Goal: Task Accomplishment & Management: Manage account settings

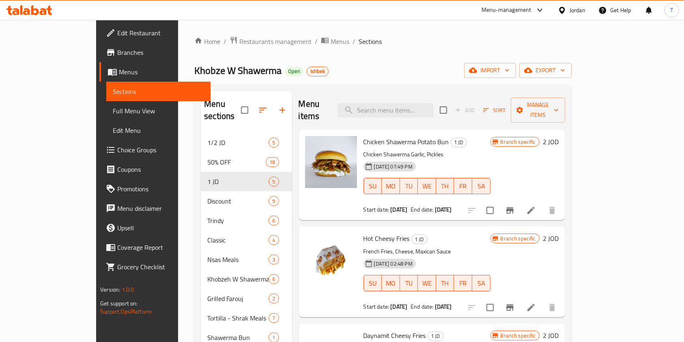
click at [520, 18] on div "Menu-management" at bounding box center [513, 9] width 76 height 19
click at [520, 14] on div "Menu-management" at bounding box center [507, 10] width 50 height 10
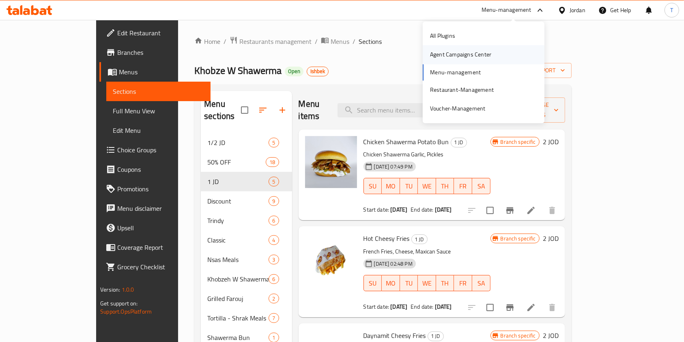
click at [486, 53] on div "Agent Campaigns Center" at bounding box center [460, 54] width 61 height 9
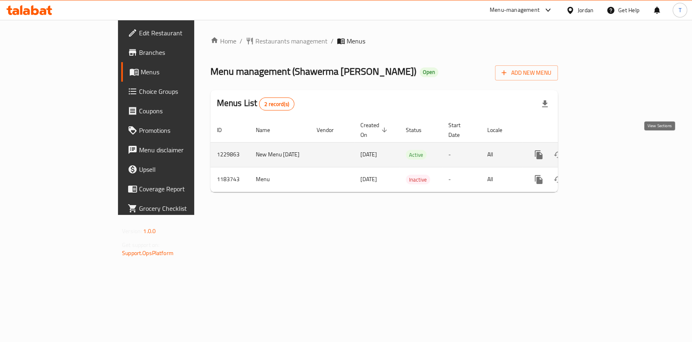
click at [602, 150] on icon "enhanced table" at bounding box center [598, 155] width 10 height 10
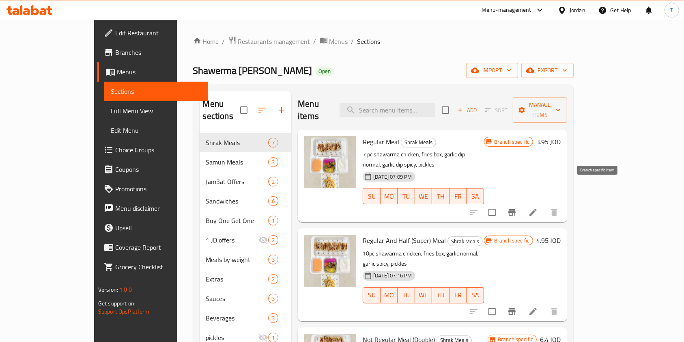
click at [516, 209] on icon "Branch-specific-item" at bounding box center [511, 212] width 7 height 6
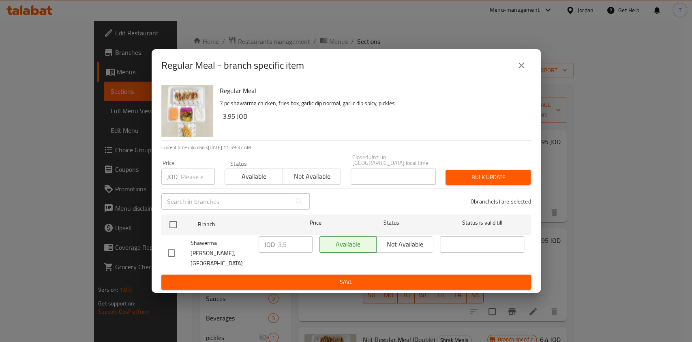
click at [519, 75] on button "close" at bounding box center [521, 65] width 19 height 19
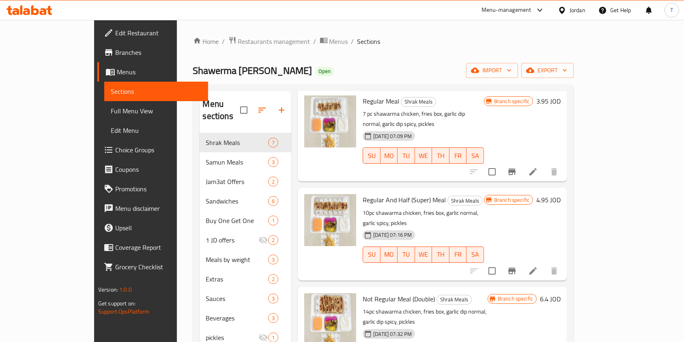
scroll to position [41, 0]
click at [517, 265] on icon "Branch-specific-item" at bounding box center [512, 270] width 10 height 10
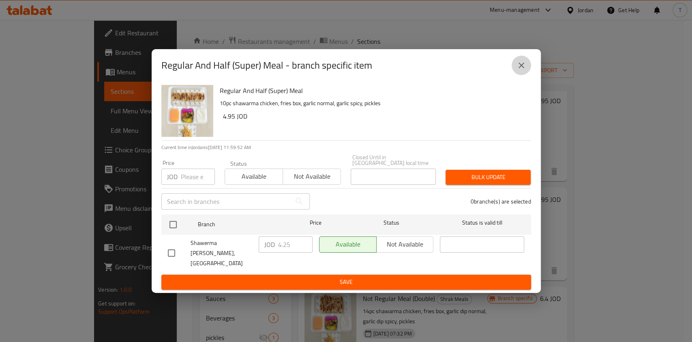
click at [520, 68] on icon "close" at bounding box center [522, 65] width 6 height 6
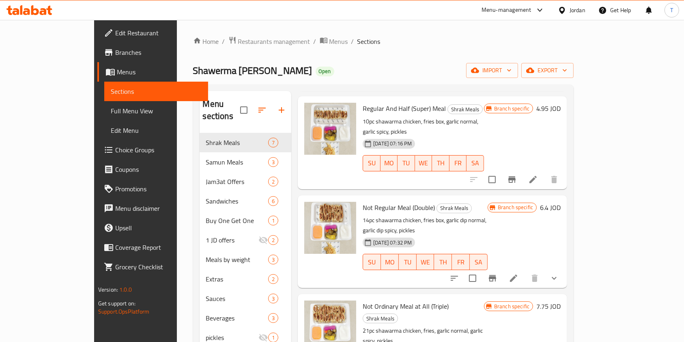
scroll to position [135, 0]
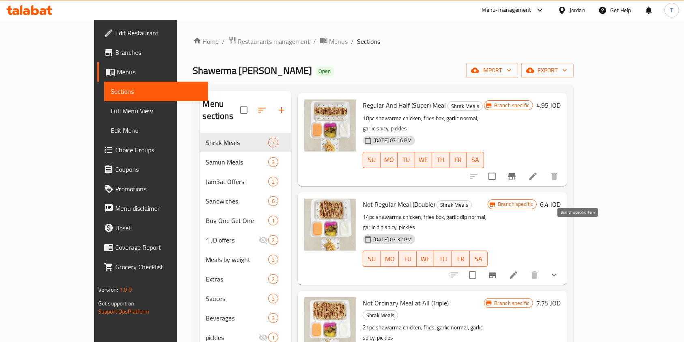
click at [497, 270] on icon "Branch-specific-item" at bounding box center [493, 275] width 10 height 10
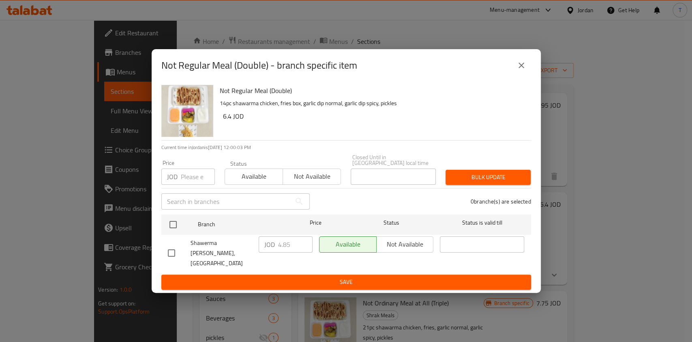
click at [529, 75] on button "close" at bounding box center [521, 65] width 19 height 19
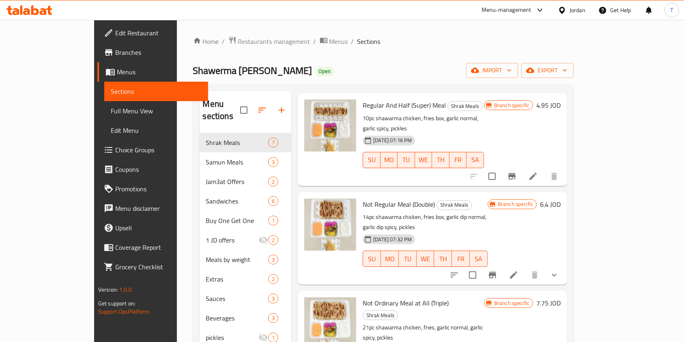
scroll to position [0, 0]
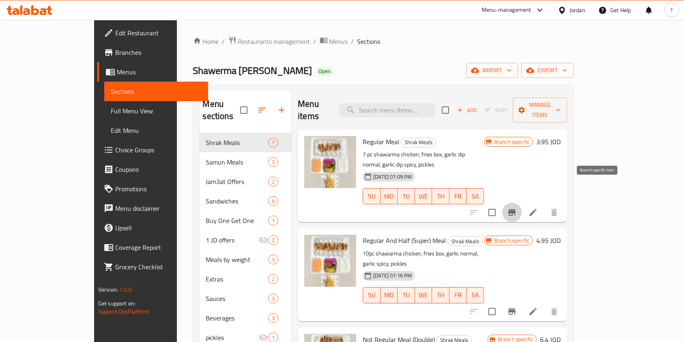
click at [522, 202] on button "Branch-specific-item" at bounding box center [511, 211] width 19 height 19
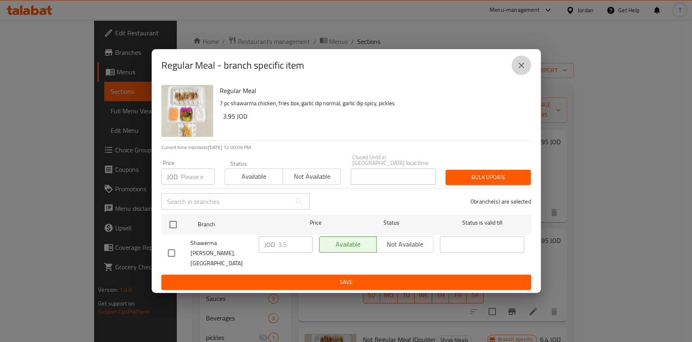
click at [515, 71] on button "close" at bounding box center [521, 65] width 19 height 19
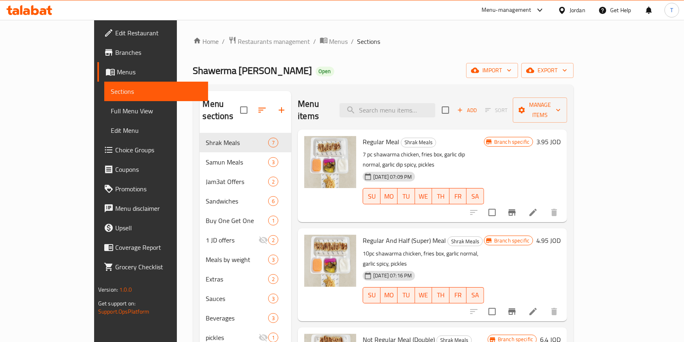
click at [534, 9] on div at bounding box center [537, 10] width 13 height 10
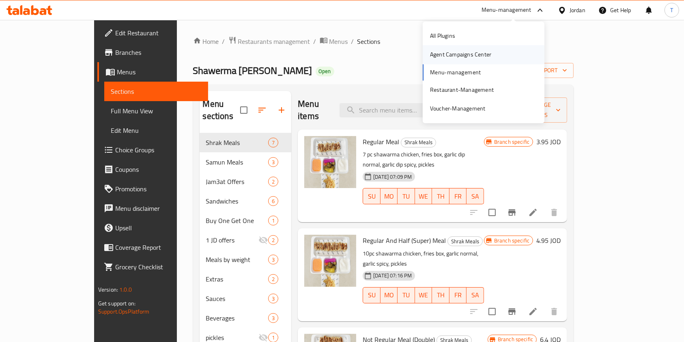
click at [468, 54] on div "Agent Campaigns Center" at bounding box center [460, 54] width 61 height 9
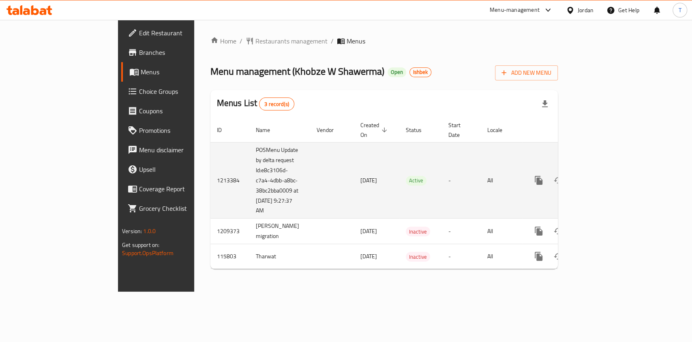
click at [602, 175] on icon "enhanced table" at bounding box center [598, 180] width 10 height 10
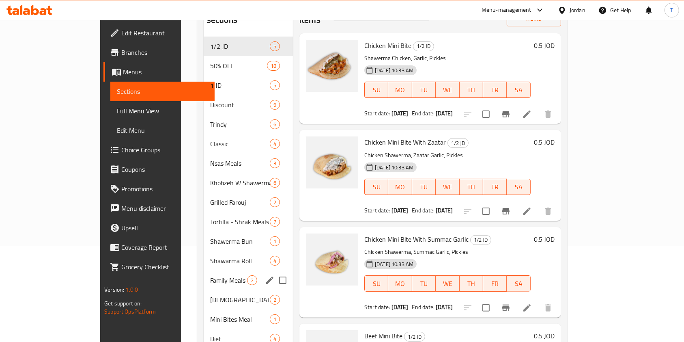
scroll to position [96, 0]
click at [210, 275] on span "Family Meals" at bounding box center [228, 280] width 37 height 10
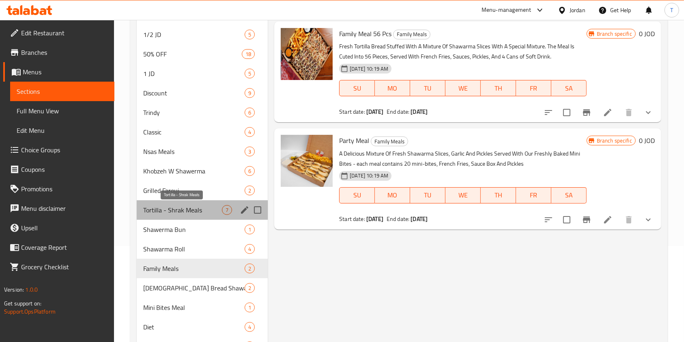
click at [181, 212] on span "Tortilla - Shrak Meals" at bounding box center [182, 210] width 79 height 10
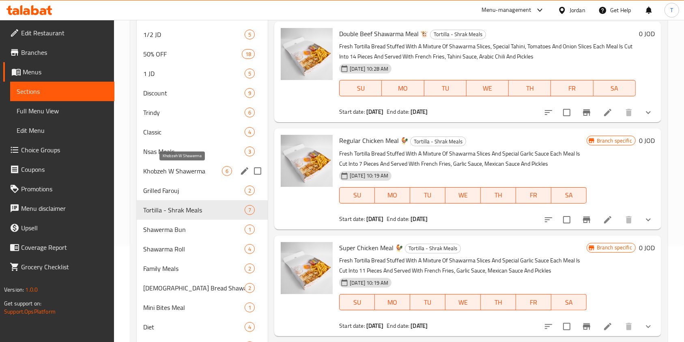
click at [183, 168] on span "Khobzeh W Shawerma" at bounding box center [182, 171] width 79 height 10
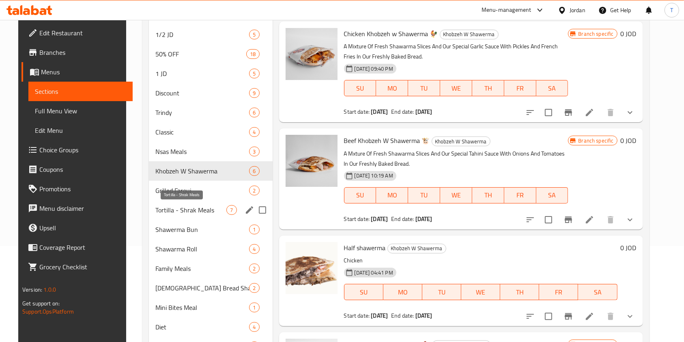
click at [178, 213] on span "Tortilla - Shrak Meals" at bounding box center [190, 210] width 71 height 10
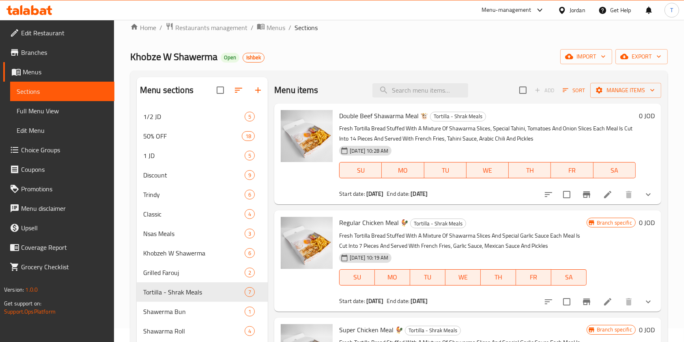
scroll to position [13, 0]
click at [603, 197] on icon at bounding box center [608, 195] width 10 height 10
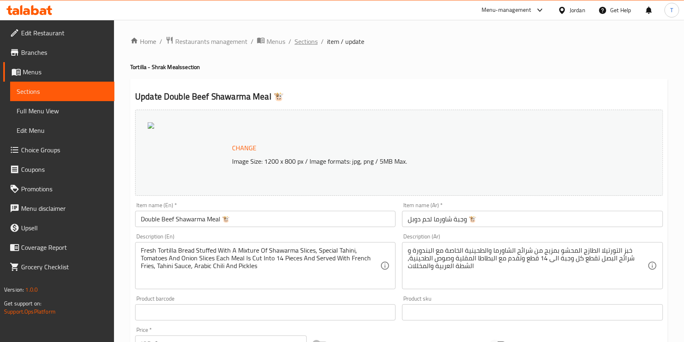
click at [308, 44] on span "Sections" at bounding box center [306, 42] width 23 height 10
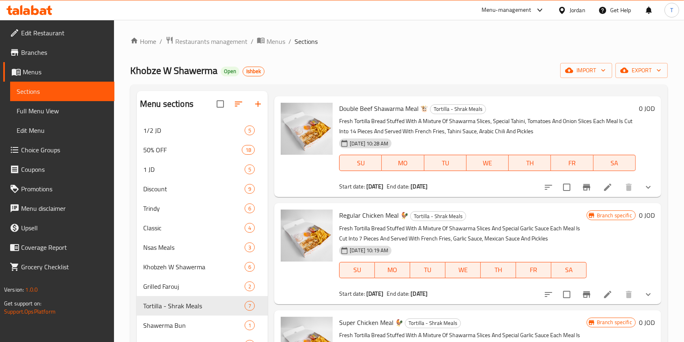
scroll to position [22, 0]
click at [643, 187] on icon "show more" at bounding box center [648, 187] width 10 height 10
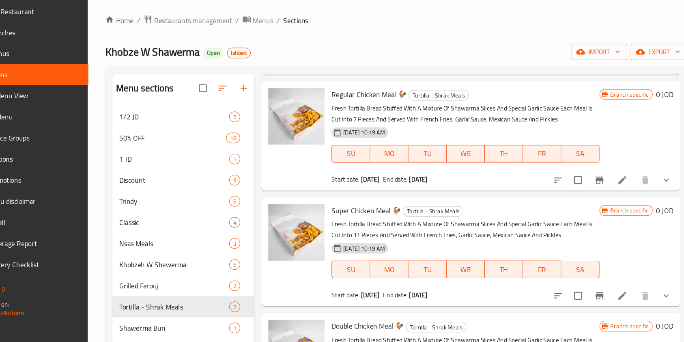
scroll to position [299, 0]
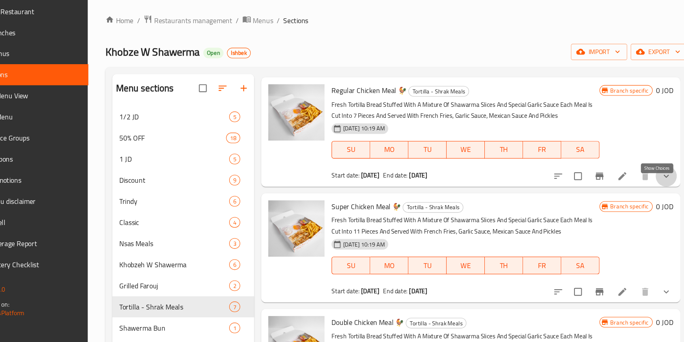
click at [643, 190] on icon "show more" at bounding box center [648, 185] width 10 height 10
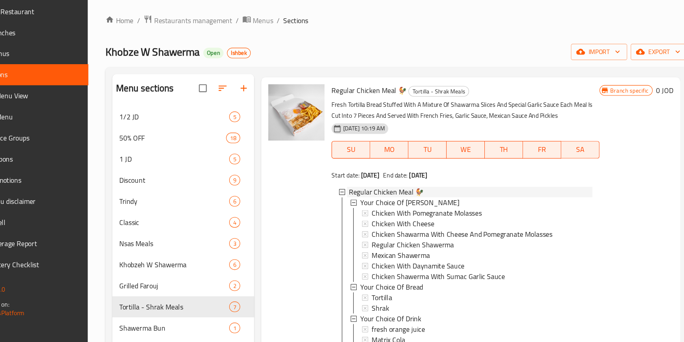
click at [413, 204] on span "Regular Chicken Meal 🐓" at bounding box center [389, 200] width 69 height 10
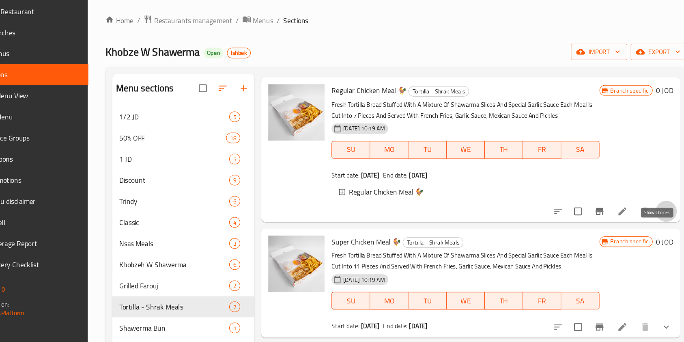
click at [643, 222] on icon "show more" at bounding box center [648, 218] width 10 height 10
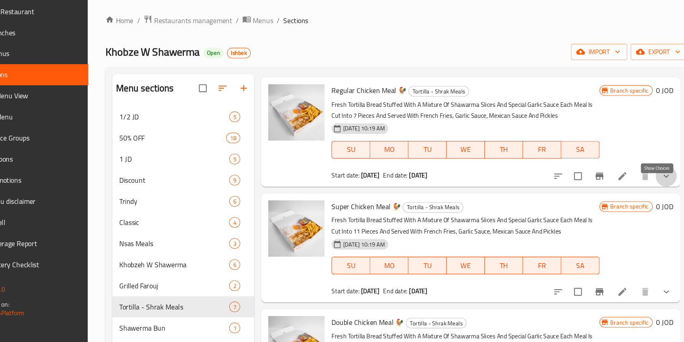
click at [643, 190] on icon "show more" at bounding box center [648, 185] width 10 height 10
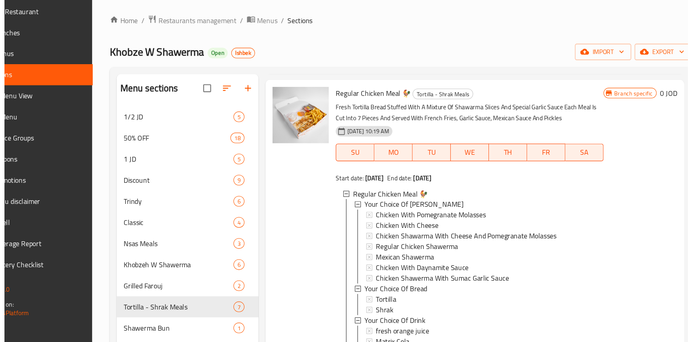
scroll to position [297, 0]
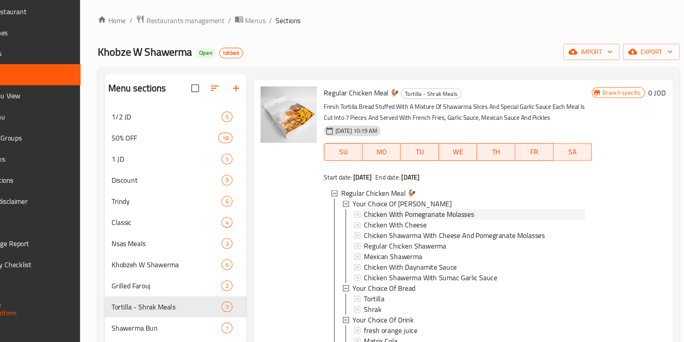
click at [411, 225] on span "Chicken With Pomegranate Molasses" at bounding box center [426, 220] width 101 height 10
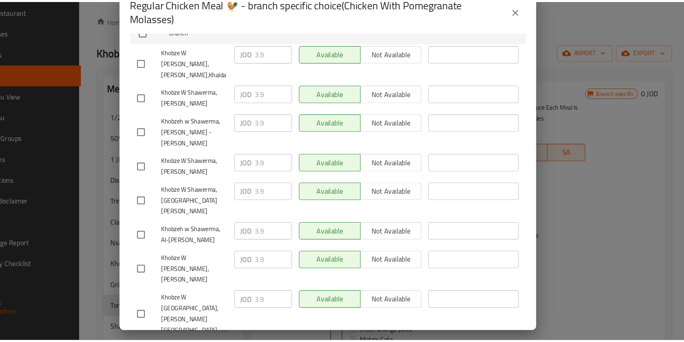
scroll to position [0, 0]
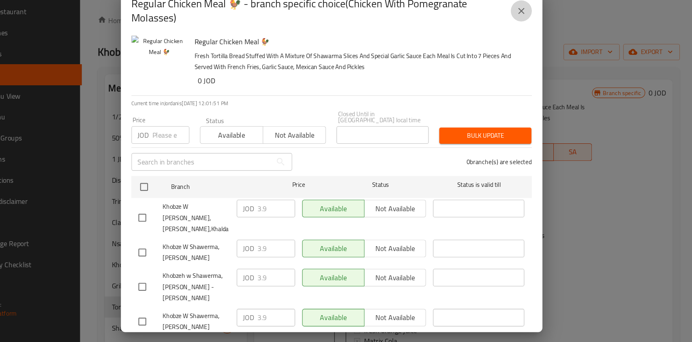
click at [522, 37] on button "close" at bounding box center [521, 32] width 19 height 19
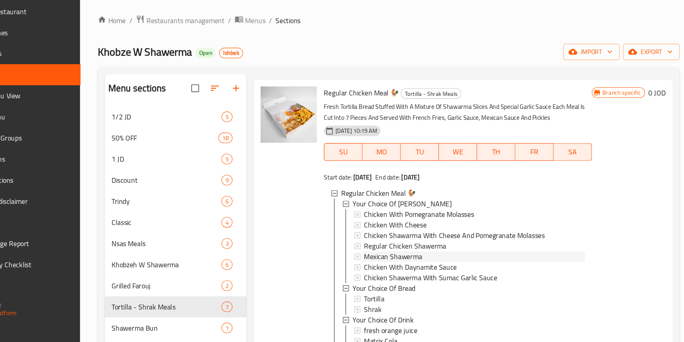
click at [434, 264] on div "Mexican Shawerma" at bounding box center [478, 259] width 204 height 10
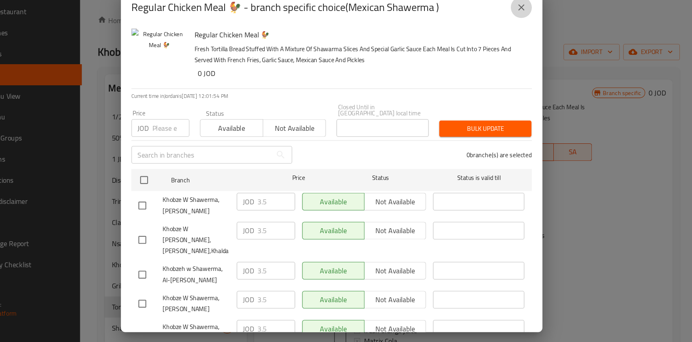
click at [520, 34] on button "close" at bounding box center [521, 28] width 19 height 19
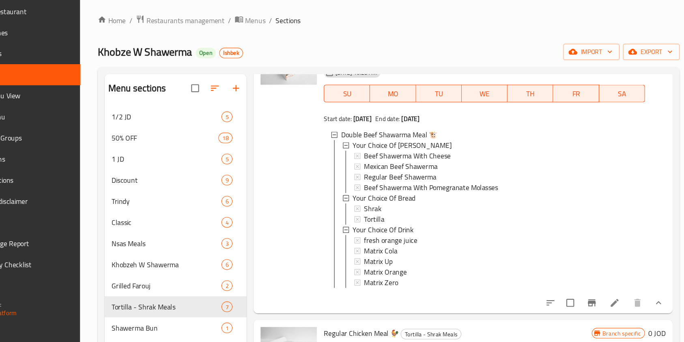
scroll to position [52, 0]
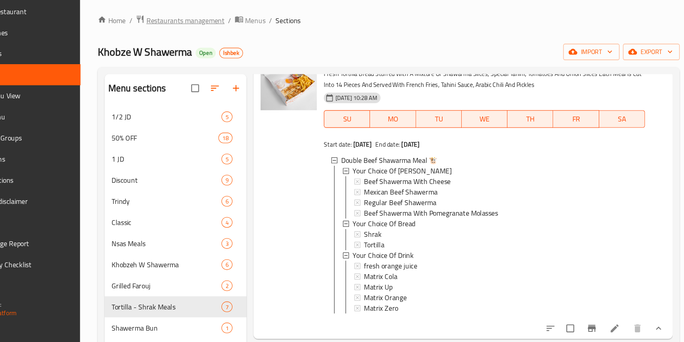
click at [201, 38] on span "Restaurants management" at bounding box center [211, 42] width 72 height 10
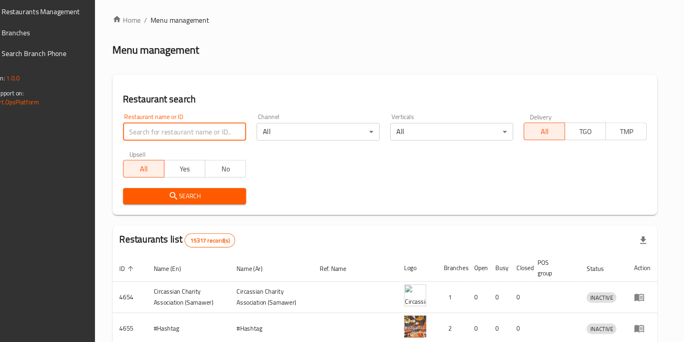
click at [209, 146] on input "search" at bounding box center [211, 144] width 114 height 16
type input "fluffy"
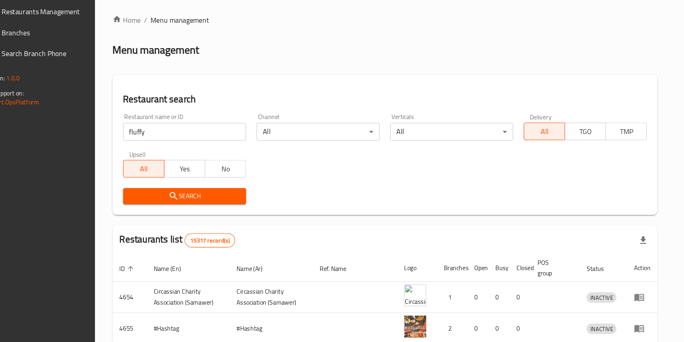
click at [207, 208] on span "Search" at bounding box center [210, 203] width 101 height 10
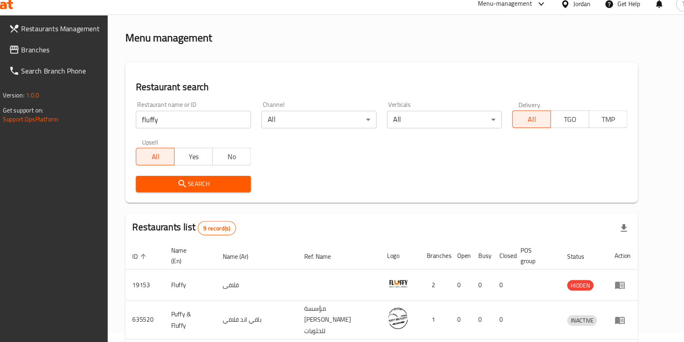
scroll to position [27, 0]
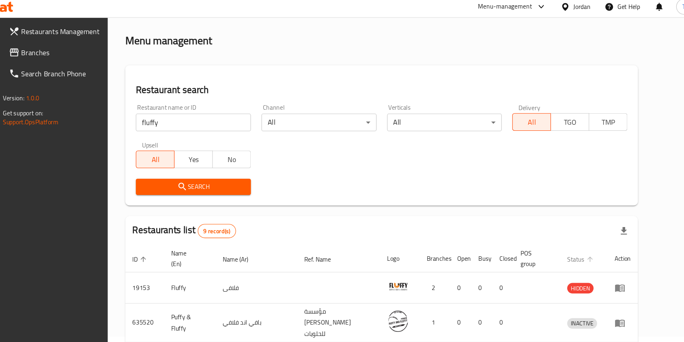
click at [589, 244] on icon "enhanced table" at bounding box center [584, 242] width 7 height 7
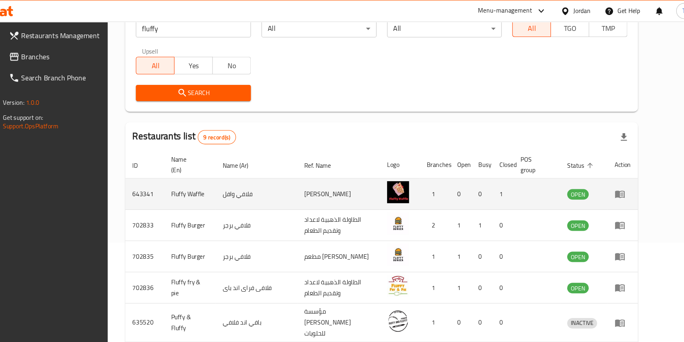
scroll to position [110, 0]
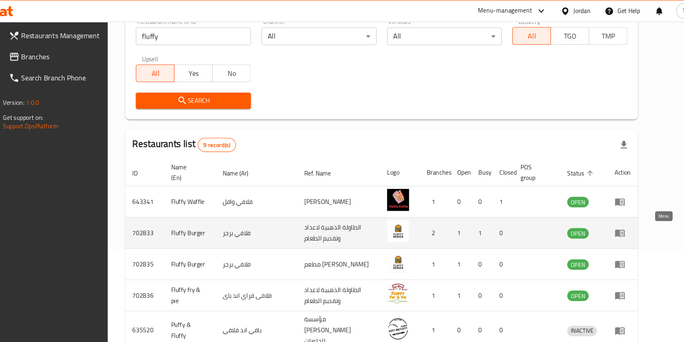
click at [617, 219] on icon "enhanced table" at bounding box center [613, 215] width 10 height 10
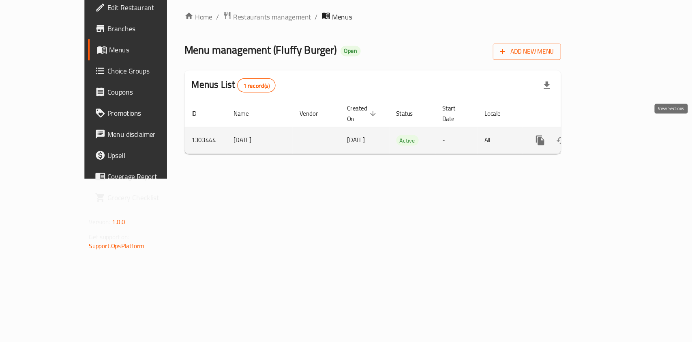
click at [602, 151] on icon "enhanced table" at bounding box center [598, 156] width 10 height 10
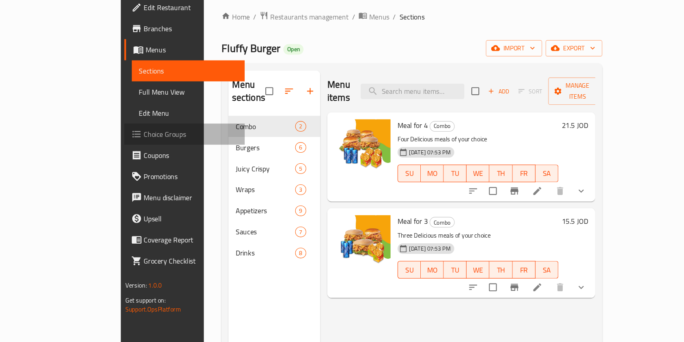
click at [133, 154] on span "Choice Groups" at bounding box center [176, 150] width 87 height 10
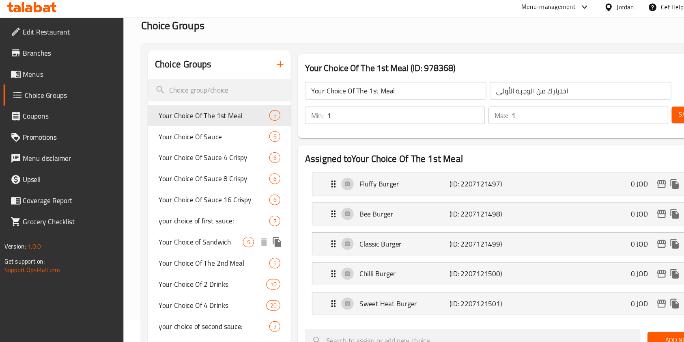
scroll to position [42, 0]
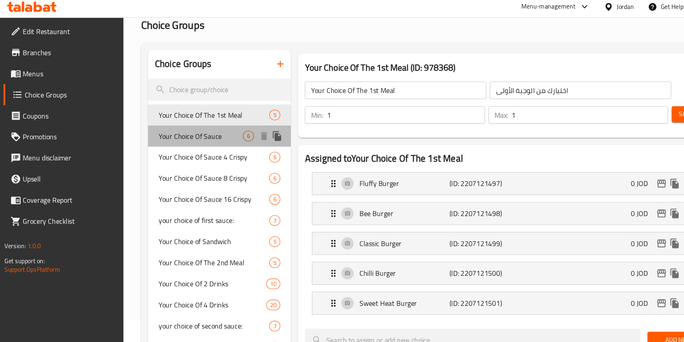
click at [214, 127] on span "Your Choice Of Sauce" at bounding box center [185, 130] width 78 height 10
type input "Your Choice Of Sauce"
type input "اختيارك من الصوص"
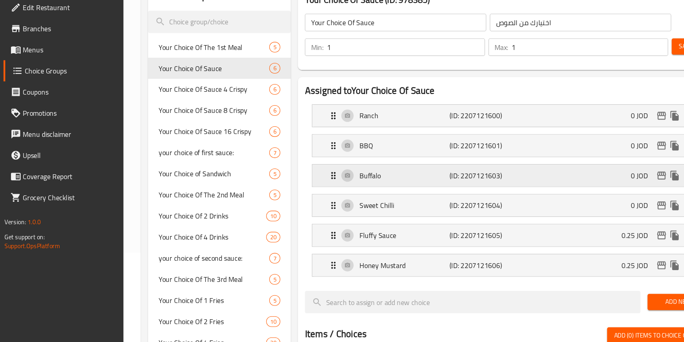
scroll to position [83, 0]
click at [67, 76] on span "Menus" at bounding box center [64, 72] width 87 height 10
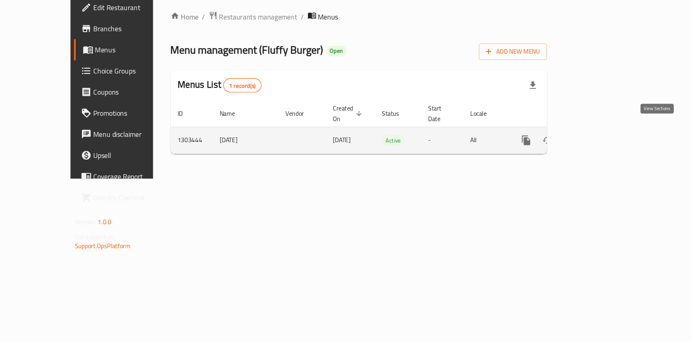
click at [602, 151] on icon "enhanced table" at bounding box center [598, 156] width 10 height 10
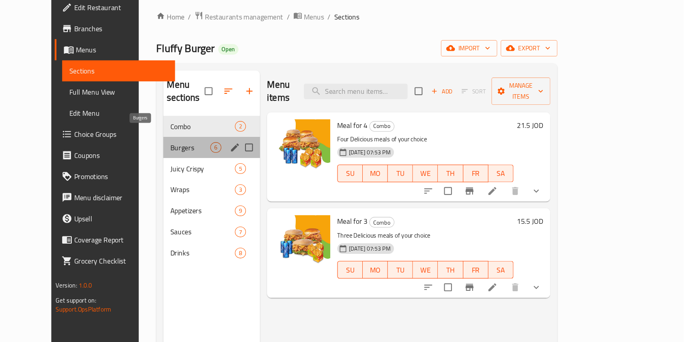
click at [210, 157] on span "Burgers" at bounding box center [228, 162] width 37 height 10
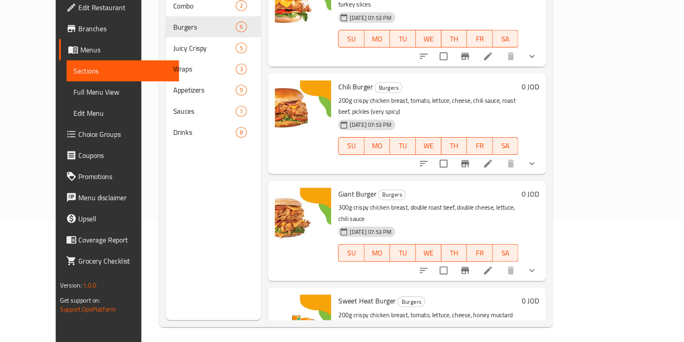
scroll to position [112, 0]
click at [554, 265] on div at bounding box center [493, 274] width 119 height 19
click at [508, 270] on icon at bounding box center [504, 275] width 10 height 10
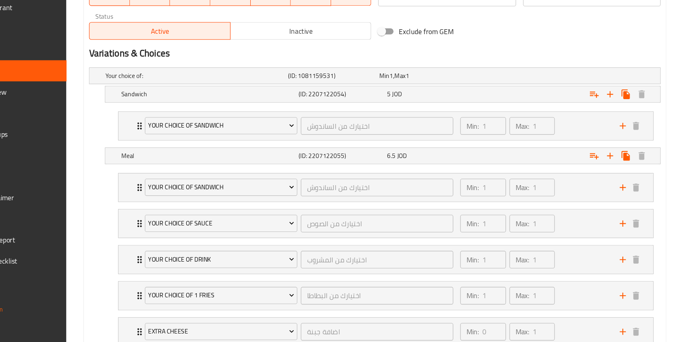
scroll to position [402, 0]
click at [578, 144] on div "Min: 1 ​ Max: 1 ​" at bounding box center [546, 142] width 147 height 26
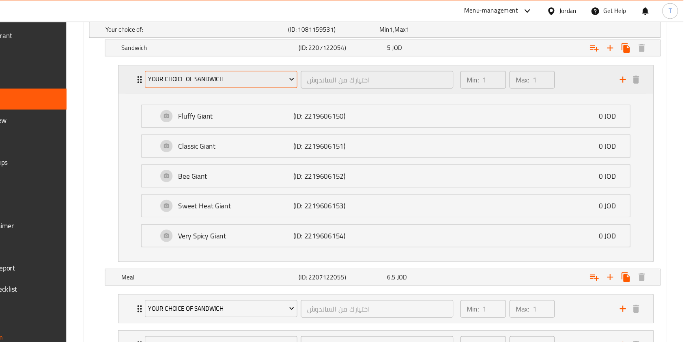
scroll to position [471, 0]
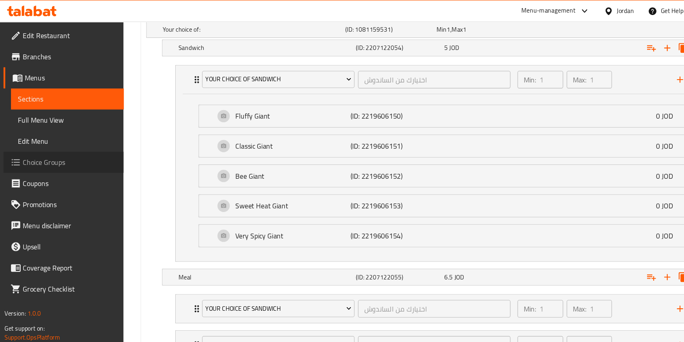
click at [62, 150] on span "Choice Groups" at bounding box center [64, 150] width 87 height 10
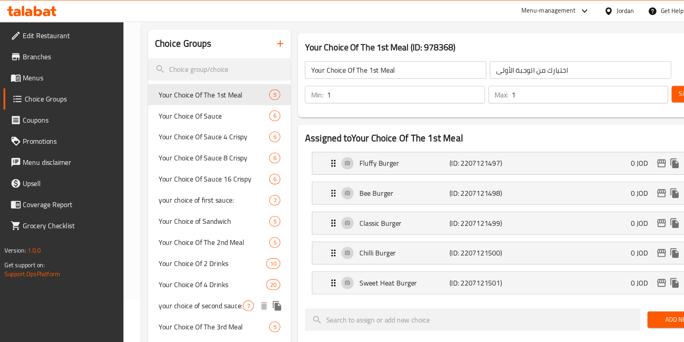
scroll to position [63, 0]
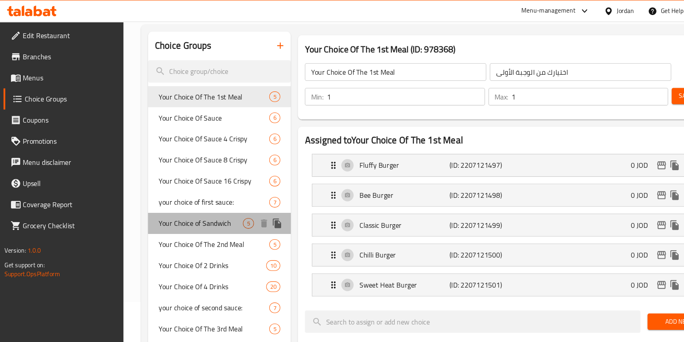
click at [200, 206] on span "Your Choice of Sandwich" at bounding box center [185, 206] width 78 height 10
type input "Your Choice of Sandwich"
type input "اختيارك من الساندوش"
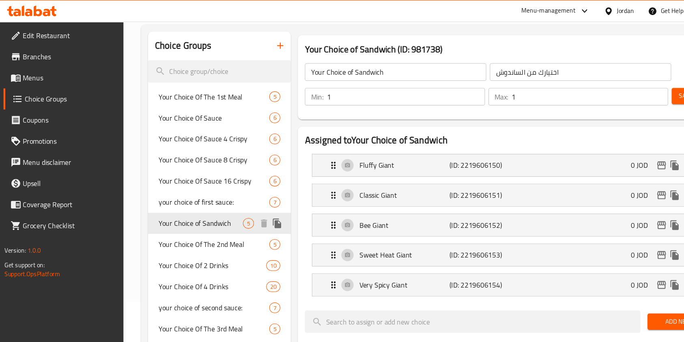
click at [255, 206] on icon "duplicate" at bounding box center [256, 206] width 8 height 9
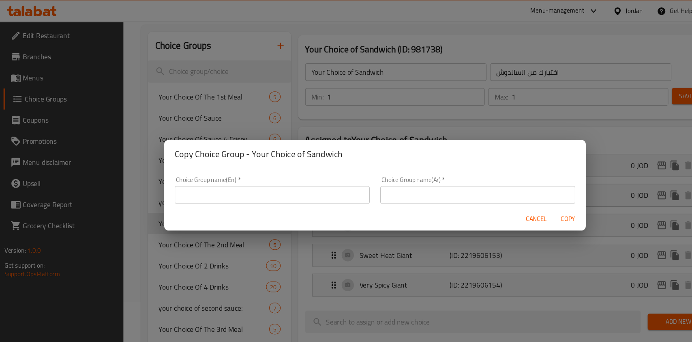
click at [488, 202] on span "Cancel" at bounding box center [495, 202] width 19 height 10
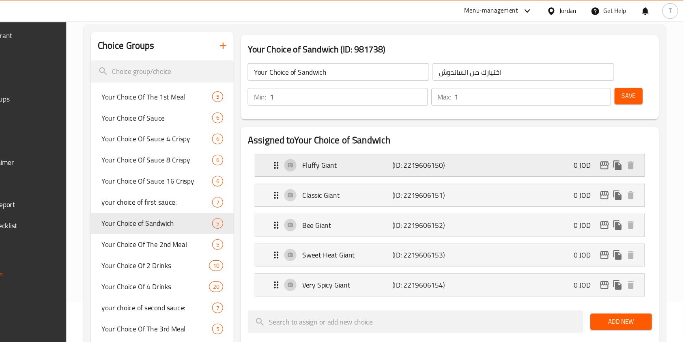
click at [349, 148] on p "Fluffy Giant" at bounding box center [373, 153] width 83 height 10
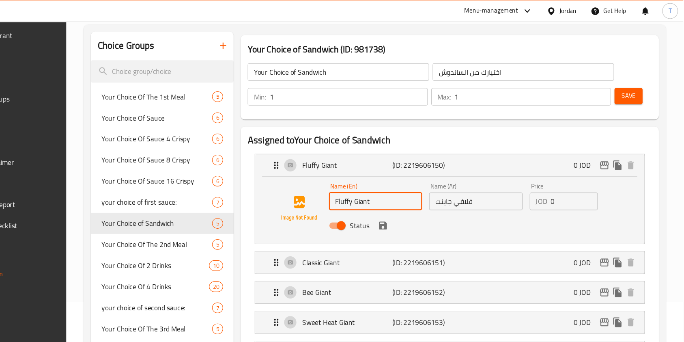
click at [387, 187] on input "Fluffy Giant" at bounding box center [400, 186] width 86 height 16
click at [469, 185] on input "فلافي جاينت" at bounding box center [492, 186] width 86 height 16
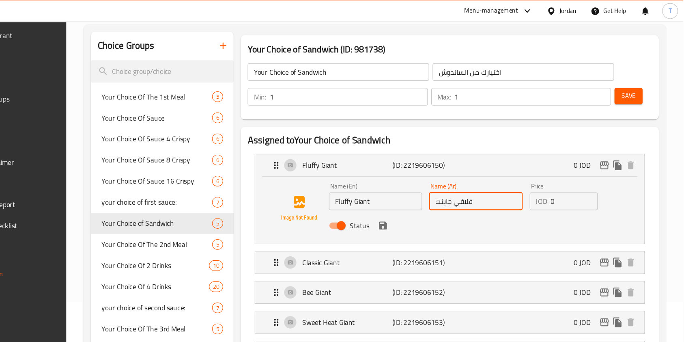
click at [469, 185] on input "فلافي جاينت" at bounding box center [492, 186] width 86 height 16
click at [455, 188] on input "فلافي جاينت" at bounding box center [492, 186] width 86 height 16
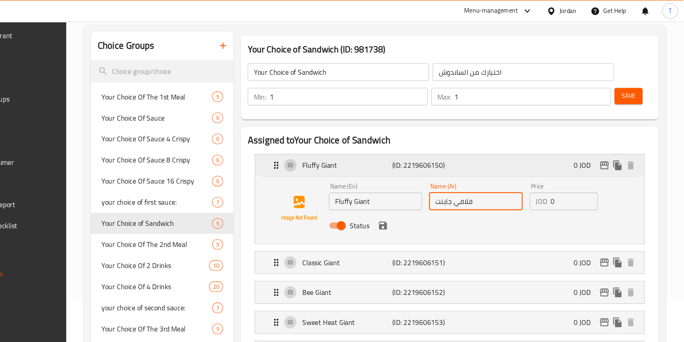
click at [484, 149] on div "Fluffy Giant (ID: 2219606150) 0 JOD" at bounding box center [470, 152] width 335 height 20
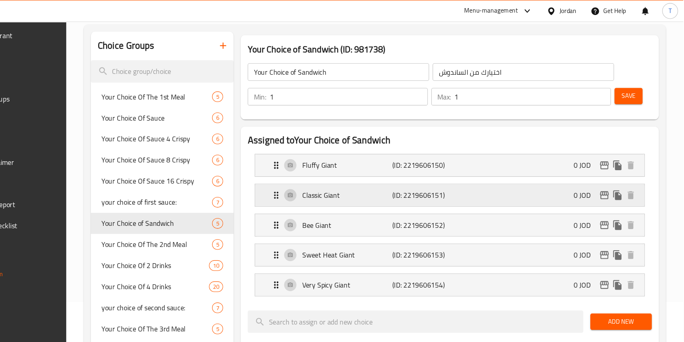
click at [488, 182] on div "Classic Giant (ID: 2219606151) 0 JOD" at bounding box center [470, 180] width 335 height 20
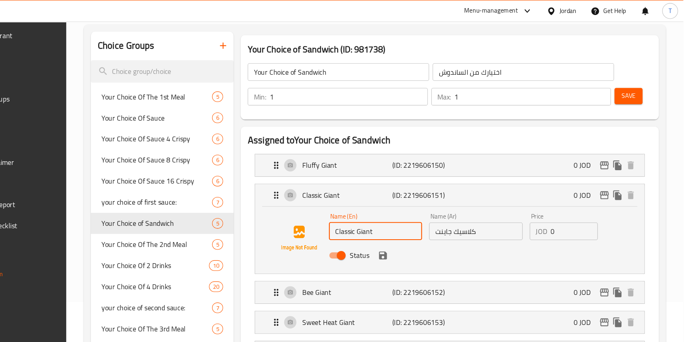
click at [405, 218] on input "Classic Giant" at bounding box center [400, 213] width 86 height 16
click at [460, 215] on input "كلاسيك جاينت" at bounding box center [492, 213] width 86 height 16
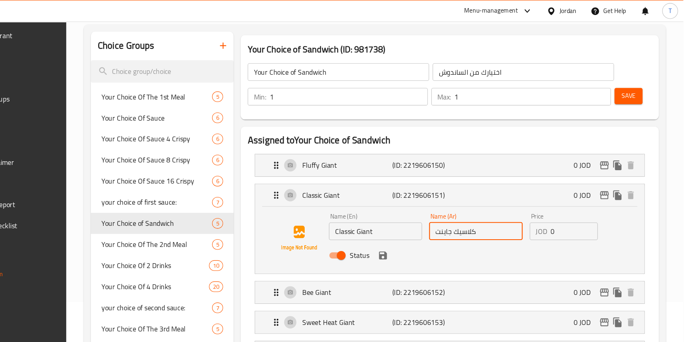
click at [460, 215] on input "كلاسيك جاينت" at bounding box center [492, 213] width 86 height 16
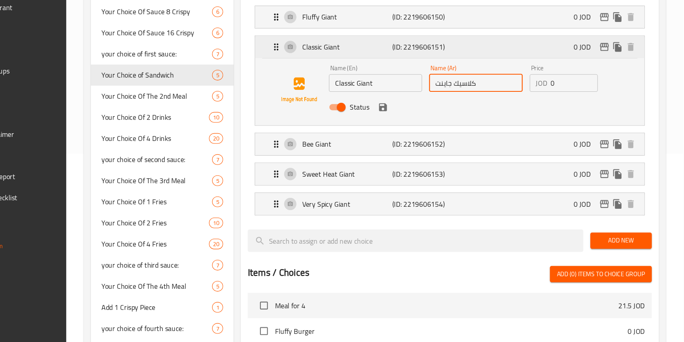
scroll to position [185, 0]
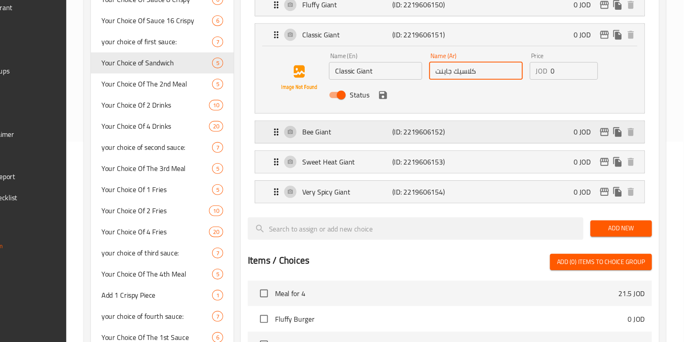
click at [374, 154] on div "Bee Giant (ID: 2219606152) 0 JOD" at bounding box center [470, 148] width 335 height 20
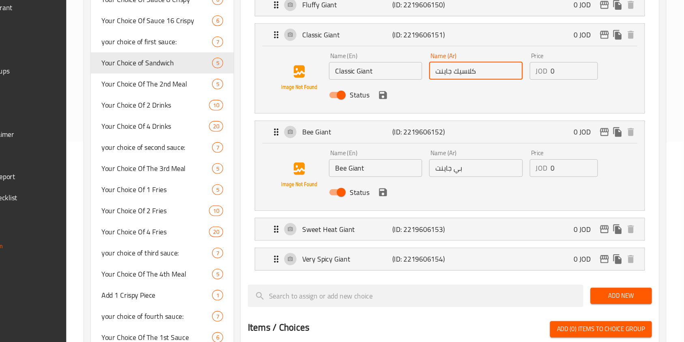
click at [376, 182] on input "Bee Giant" at bounding box center [400, 181] width 86 height 16
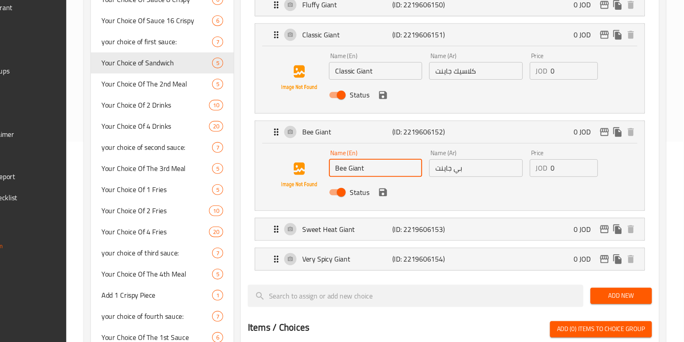
click at [376, 182] on input "Bee Giant" at bounding box center [400, 181] width 86 height 16
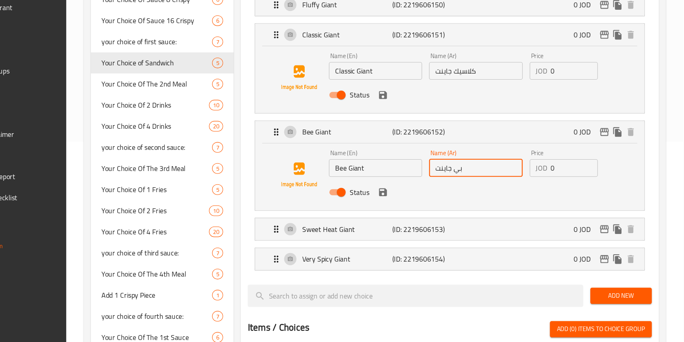
click at [466, 187] on input "بي جاينت" at bounding box center [492, 181] width 86 height 16
click at [454, 235] on p "(ID: 2219606153)" at bounding box center [443, 237] width 56 height 10
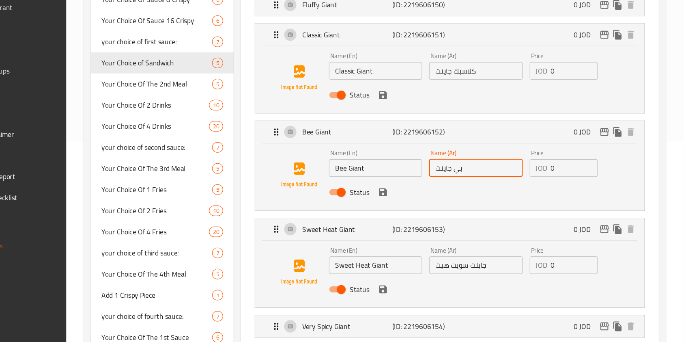
click at [394, 263] on input "Sweet Heat Giant" at bounding box center [400, 270] width 86 height 16
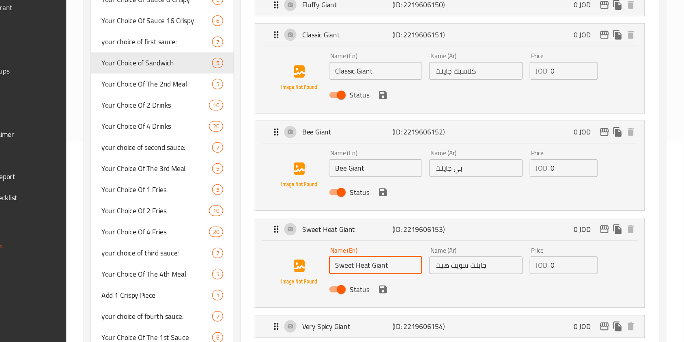
click at [394, 263] on input "Sweet Heat Giant" at bounding box center [400, 270] width 86 height 16
click at [483, 158] on div "Name (En) Bee Giant Name (En) Name (Ar) بي جاينت Name (Ar) Price JOD 0 Price St…" at bounding box center [467, 189] width 359 height 62
click at [479, 149] on div "Bee Giant (ID: 2219606152) 0 JOD" at bounding box center [470, 148] width 335 height 20
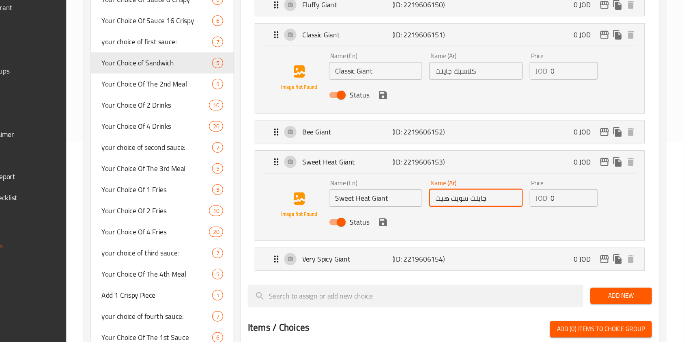
click at [477, 213] on input "جاينت سويت هيت" at bounding box center [492, 208] width 86 height 16
click at [372, 174] on p "Sweet Heat Giant" at bounding box center [373, 175] width 83 height 10
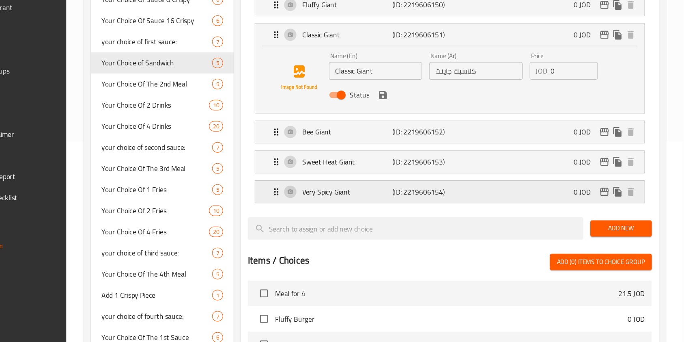
click at [389, 202] on p "Very Spicy Giant" at bounding box center [373, 203] width 83 height 10
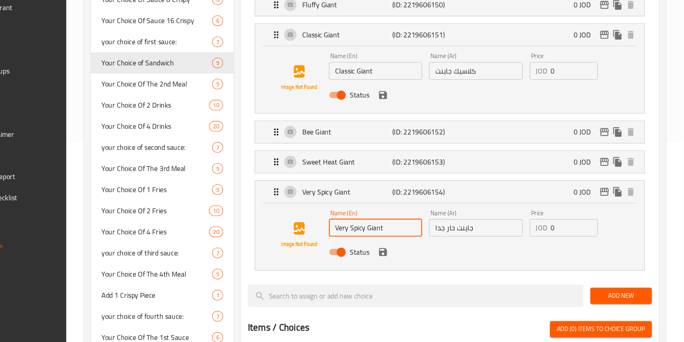
click at [381, 237] on input "Very Spicy Giant" at bounding box center [400, 236] width 86 height 16
click at [466, 241] on input "جاينت حار جدا" at bounding box center [492, 236] width 86 height 16
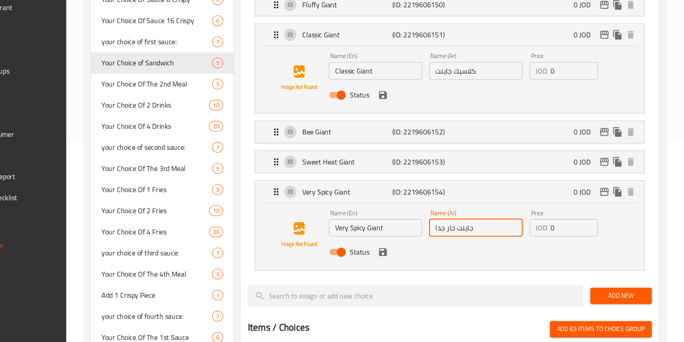
click at [466, 241] on input "جاينت حار جدا" at bounding box center [492, 236] width 86 height 16
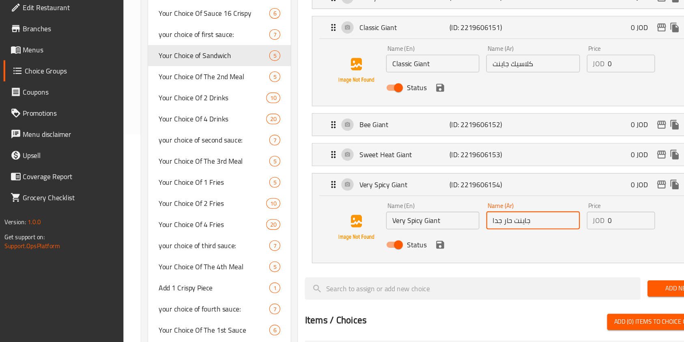
scroll to position [197, 0]
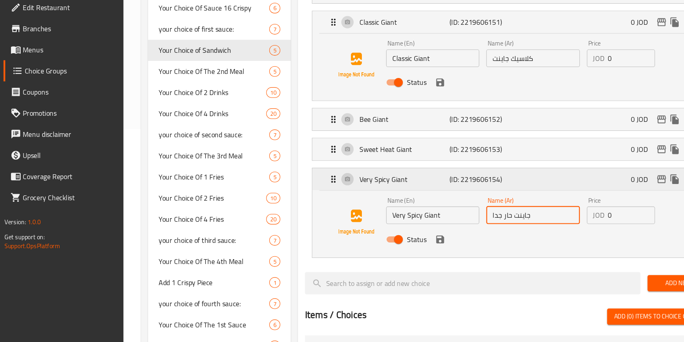
click at [441, 189] on p "(ID: 2219606154)" at bounding box center [443, 191] width 56 height 10
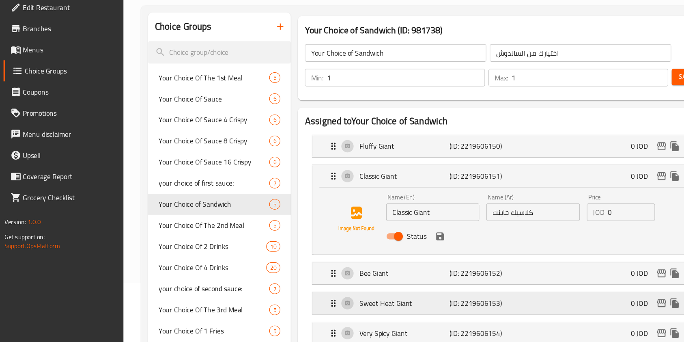
scroll to position [56, 0]
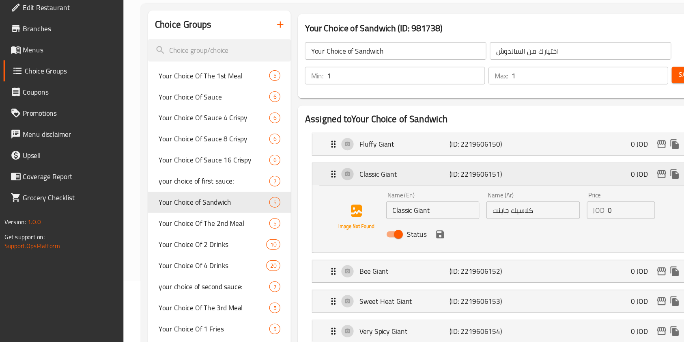
click at [378, 185] on p "Classic Giant" at bounding box center [373, 187] width 83 height 10
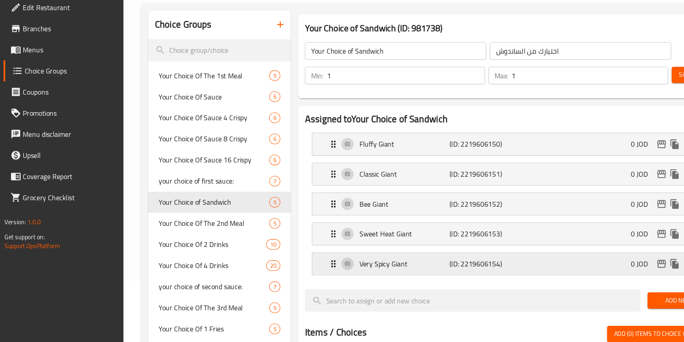
click at [379, 265] on p "Very Spicy Giant" at bounding box center [373, 269] width 83 height 10
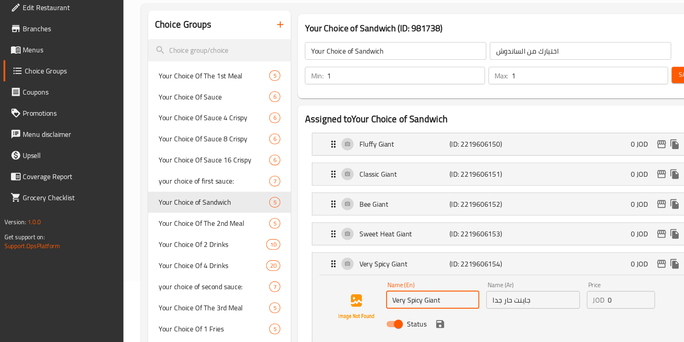
click at [378, 299] on input "Very Spicy Giant" at bounding box center [400, 303] width 86 height 16
click at [468, 305] on input "جاينت حار جدا" at bounding box center [492, 303] width 86 height 16
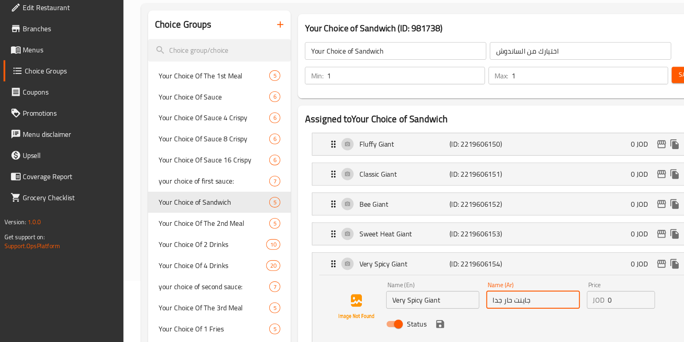
click at [468, 305] on input "جاينت حار جدا" at bounding box center [492, 303] width 86 height 16
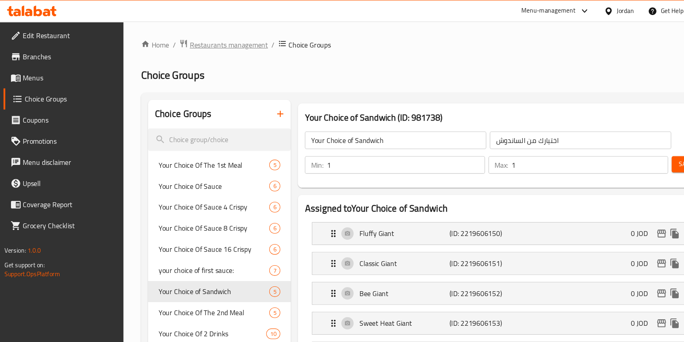
click at [226, 41] on span "Restaurants management" at bounding box center [211, 42] width 72 height 10
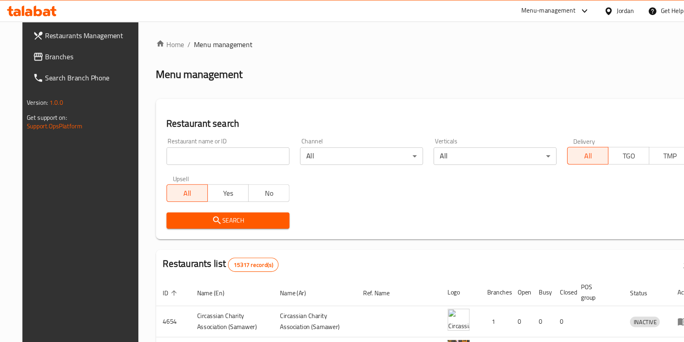
click at [225, 154] on div "Restaurant name or ID Restaurant name or ID" at bounding box center [210, 140] width 123 height 34
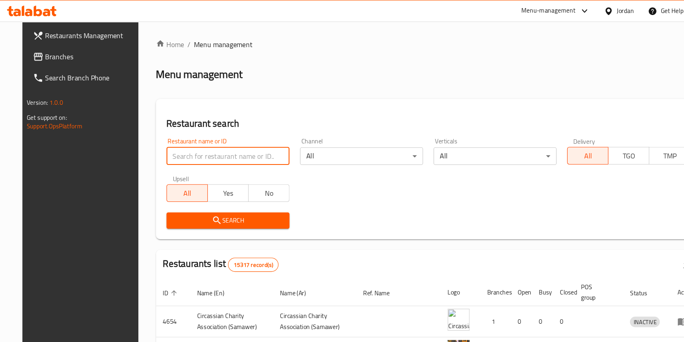
click at [210, 148] on input "search" at bounding box center [211, 144] width 114 height 16
type input "iris"
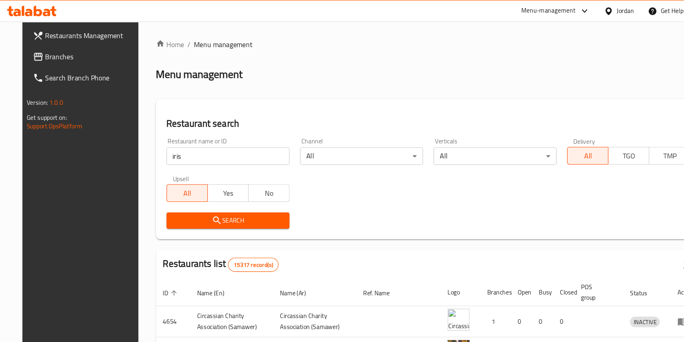
drag, startPoint x: 208, startPoint y: 187, endPoint x: 205, endPoint y: 197, distance: 10.5
click at [205, 197] on div "Restaurant name or ID iris Restaurant name or ID Channel All ​ Verticals All ​ …" at bounding box center [396, 169] width 494 height 93
click at [205, 197] on button "Search" at bounding box center [211, 203] width 114 height 15
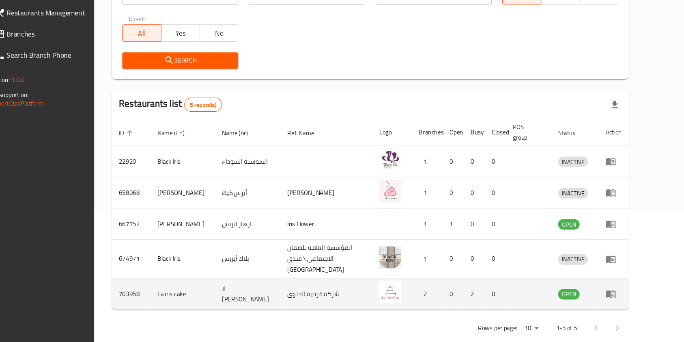
scroll to position [127, 0]
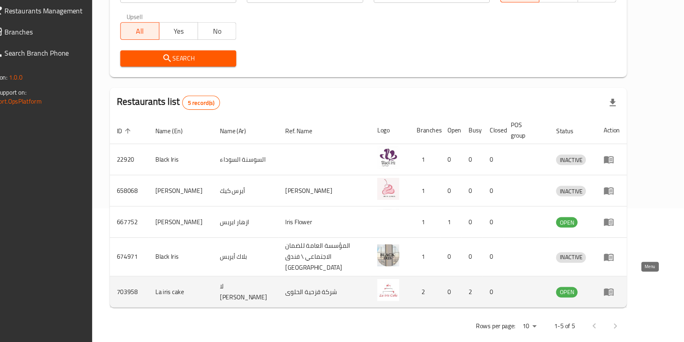
click at [620, 287] on icon "enhanced table" at bounding box center [615, 292] width 10 height 10
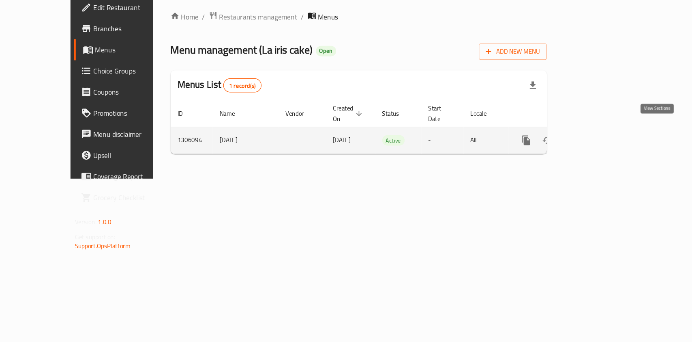
click at [602, 151] on icon "enhanced table" at bounding box center [598, 156] width 10 height 10
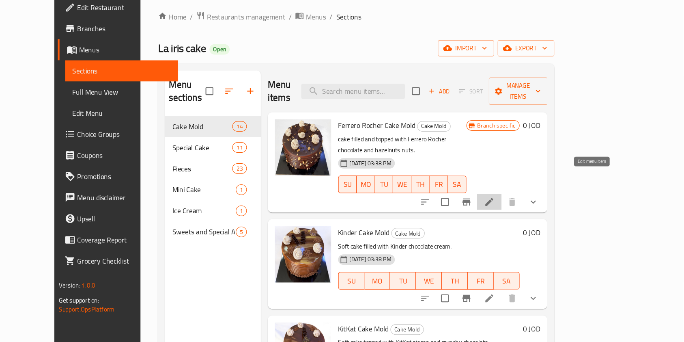
click at [510, 207] on icon at bounding box center [505, 212] width 10 height 10
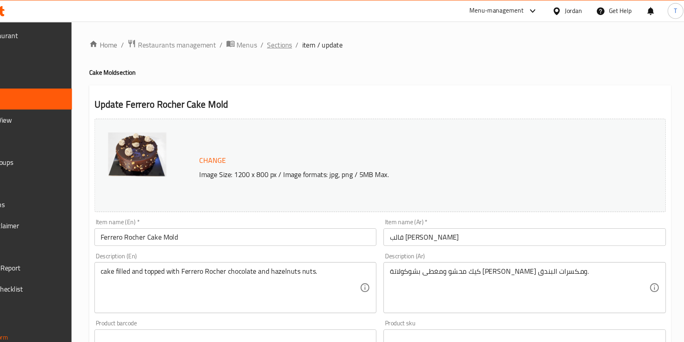
click at [314, 42] on span "Sections" at bounding box center [306, 42] width 23 height 10
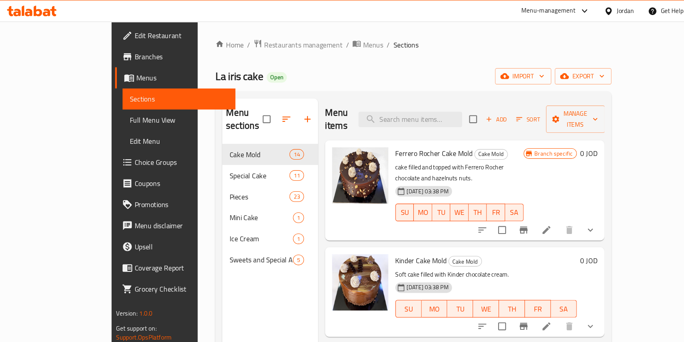
click at [124, 54] on span "Branches" at bounding box center [167, 52] width 87 height 10
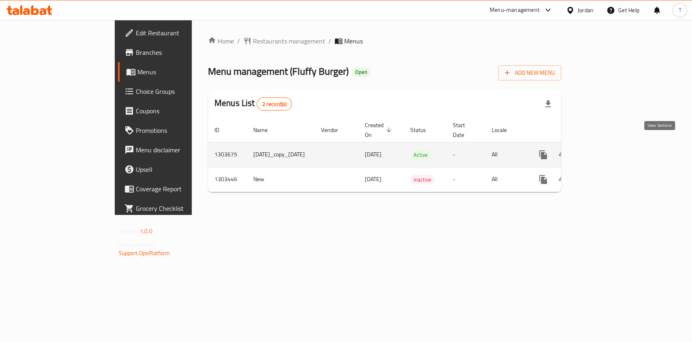
click at [612, 147] on link "enhanced table" at bounding box center [601, 154] width 19 height 19
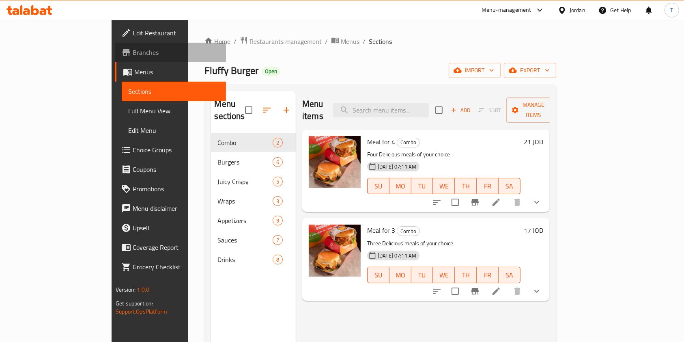
click at [133, 52] on span "Branches" at bounding box center [176, 52] width 87 height 10
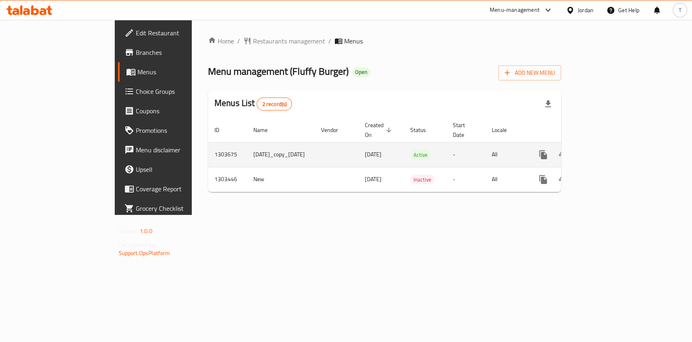
click at [606, 151] on icon "enhanced table" at bounding box center [601, 154] width 7 height 7
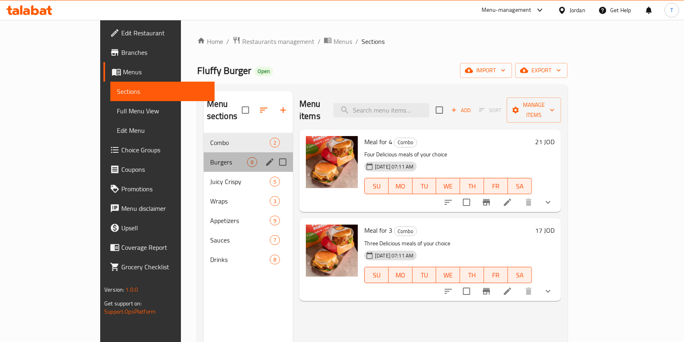
click at [204, 155] on div "Burgers 6" at bounding box center [248, 161] width 89 height 19
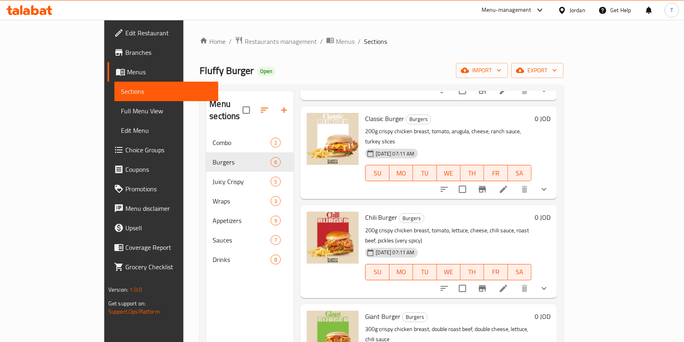
scroll to position [114, 0]
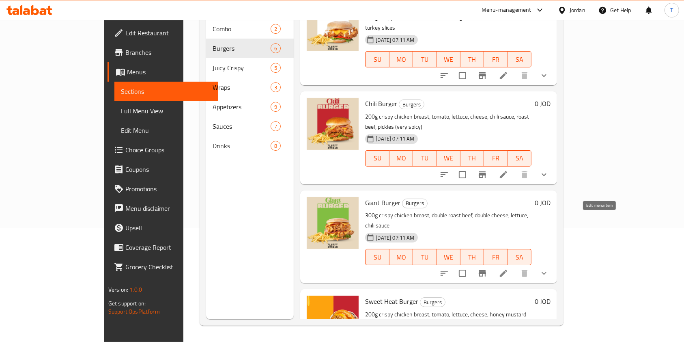
click at [508, 268] on icon at bounding box center [504, 273] width 10 height 10
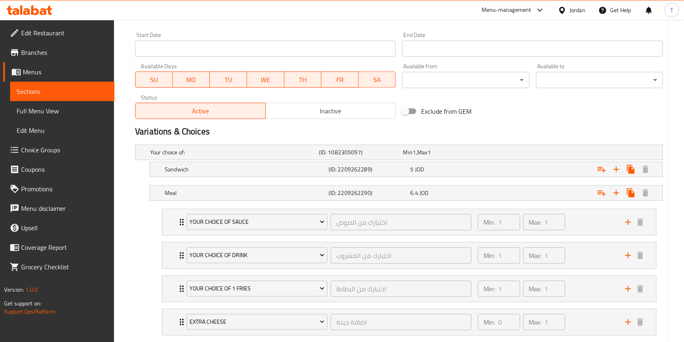
scroll to position [348, 0]
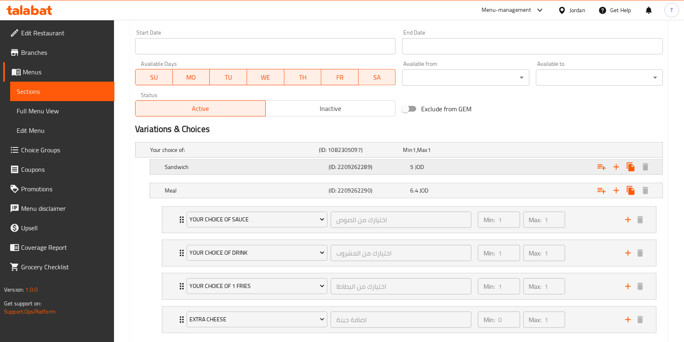
click at [547, 171] on div "Expand" at bounding box center [572, 167] width 164 height 18
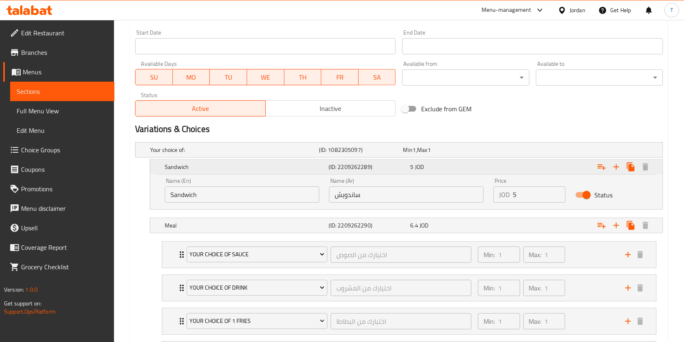
click at [547, 171] on div "Expand" at bounding box center [572, 167] width 164 height 18
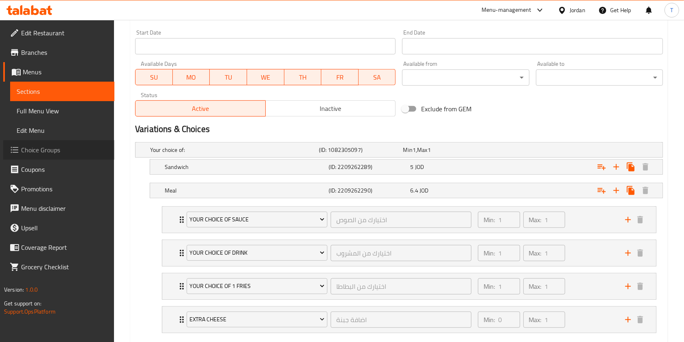
click at [67, 151] on span "Choice Groups" at bounding box center [64, 150] width 87 height 10
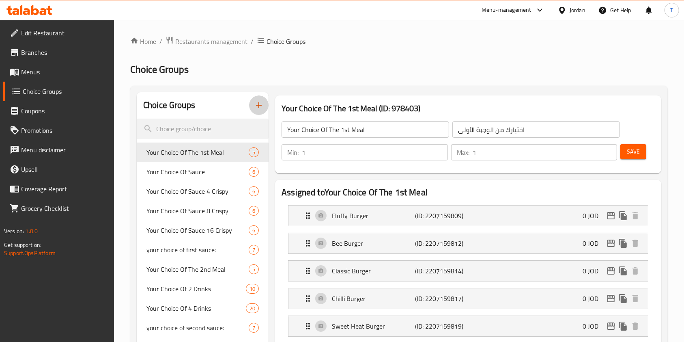
click at [258, 108] on icon "button" at bounding box center [259, 105] width 10 height 10
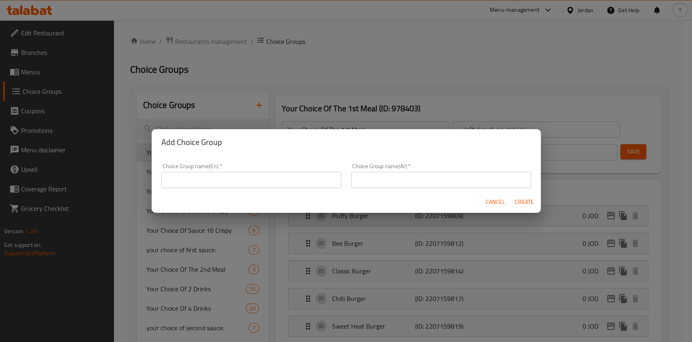
click at [223, 172] on input "text" at bounding box center [251, 180] width 180 height 16
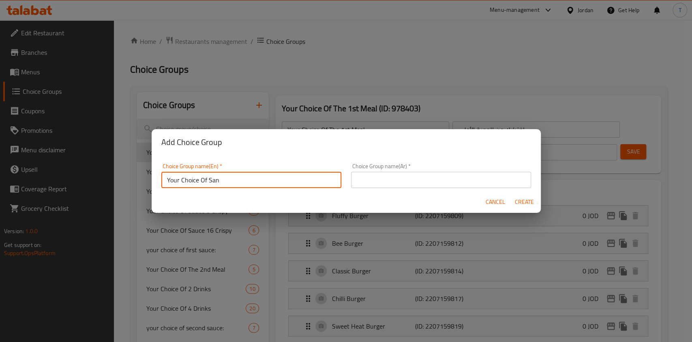
type input "Your Choice Of Sandwich:"
click at [385, 184] on input "text" at bounding box center [441, 180] width 180 height 16
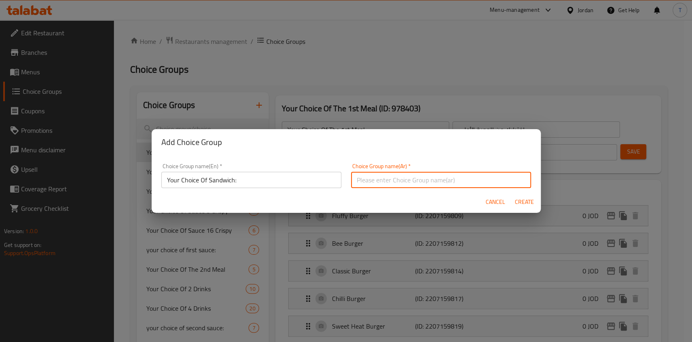
type input "اختيارك من الساندوش"
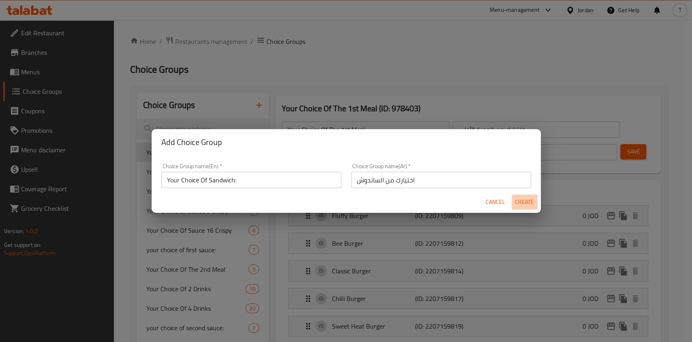
click at [519, 202] on span "Create" at bounding box center [524, 202] width 19 height 10
type input "Your Choice Of Sandwich:"
type input "اختيارك من الساندوش"
type input "0"
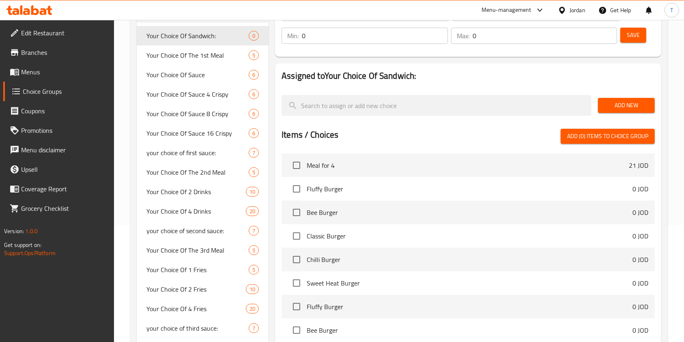
click at [624, 107] on span "Add New" at bounding box center [626, 105] width 44 height 10
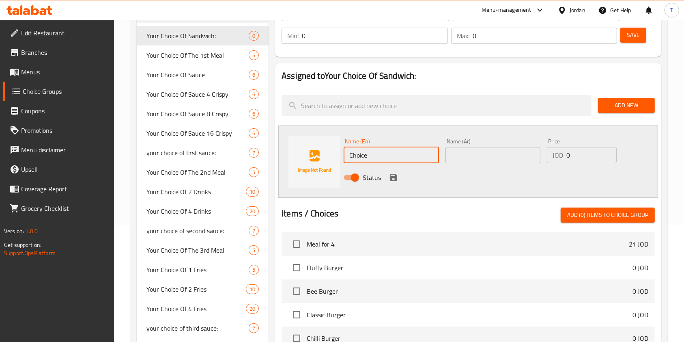
click at [398, 156] on input "Choice" at bounding box center [391, 155] width 95 height 16
paste input "Fluffy Giant"
type input "Fluffy Giant"
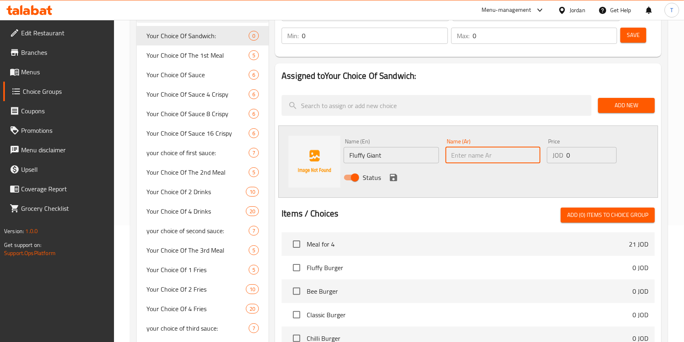
click at [460, 162] on input "text" at bounding box center [492, 155] width 95 height 16
paste input "فلافي جاينت"
type input "فلافي جاينت"
click at [394, 180] on icon "save" at bounding box center [393, 177] width 7 height 7
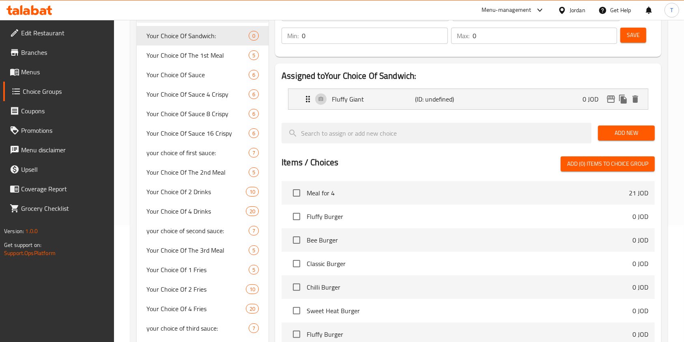
click at [613, 136] on span "Add New" at bounding box center [626, 133] width 44 height 10
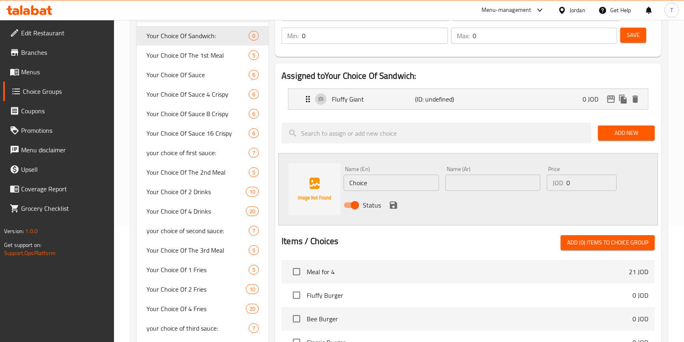
click at [366, 185] on input "Choice" at bounding box center [391, 182] width 95 height 16
paste input "lassic Giant"
type input "Classic Giant"
click at [470, 187] on input "text" at bounding box center [492, 182] width 95 height 16
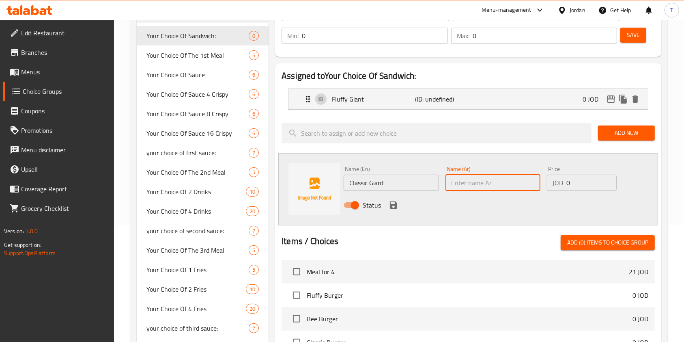
paste input "كلاسيك جاينت"
type input "كلاسيك جاينت"
click at [393, 201] on icon "save" at bounding box center [393, 204] width 7 height 7
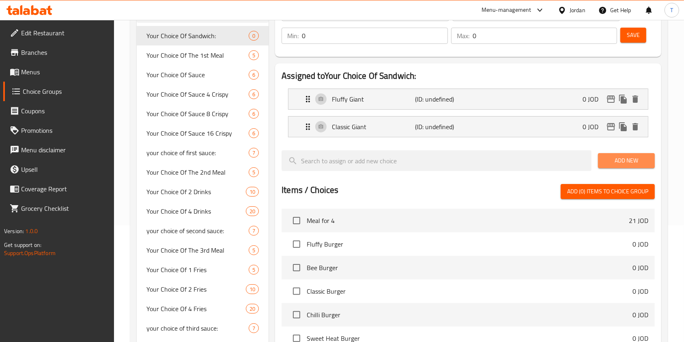
click at [635, 160] on span "Add New" at bounding box center [626, 160] width 44 height 10
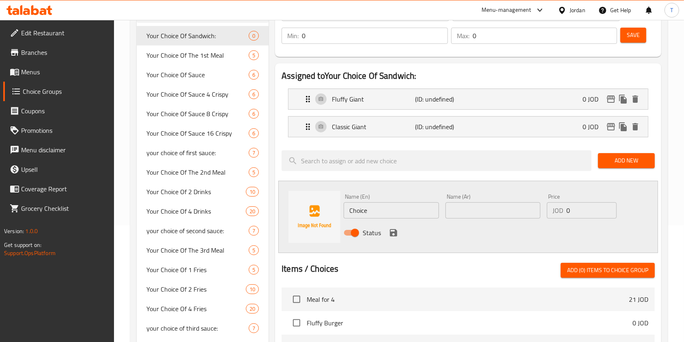
click at [352, 210] on input "Choice" at bounding box center [391, 210] width 95 height 16
paste input "Bee Giant"
type input "Bee Giant"
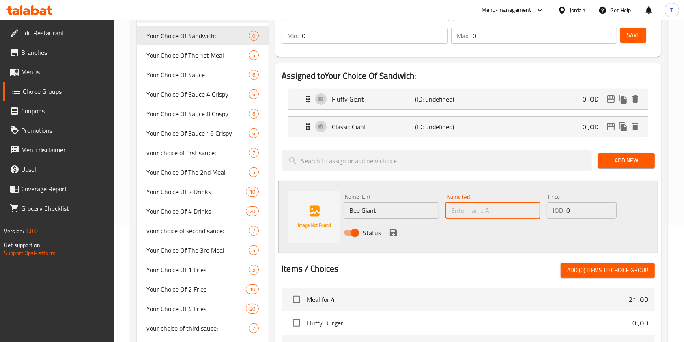
click at [469, 212] on input "text" at bounding box center [492, 210] width 95 height 16
paste input "بي جاينت"
type input "بي جاينت"
click at [390, 226] on button "save" at bounding box center [393, 232] width 12 height 12
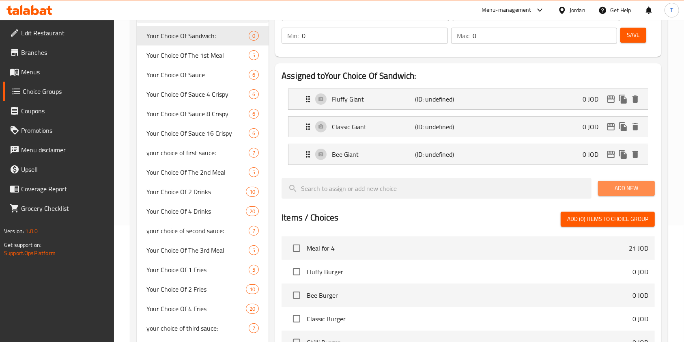
click at [619, 192] on span "Add New" at bounding box center [626, 188] width 44 height 10
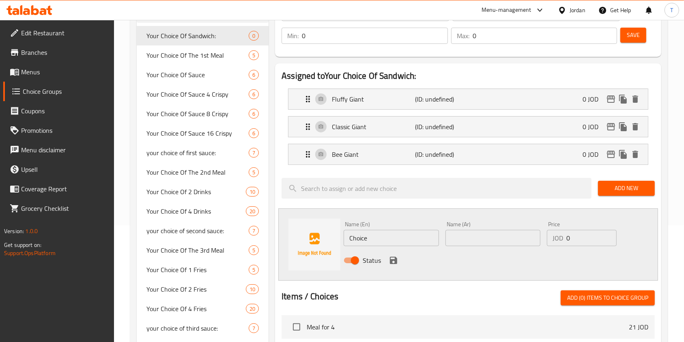
click at [373, 242] on input "Choice" at bounding box center [391, 238] width 95 height 16
paste input "Sweet Heat Giant"
type input "Sweet Heat Giant"
click at [474, 236] on input "text" at bounding box center [492, 238] width 95 height 16
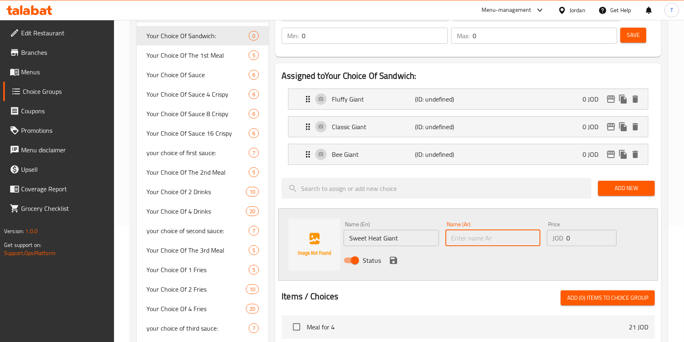
paste input "جاينت سويت هيت"
type input "جاينت سويت هيت"
click at [396, 259] on icon "save" at bounding box center [393, 259] width 7 height 7
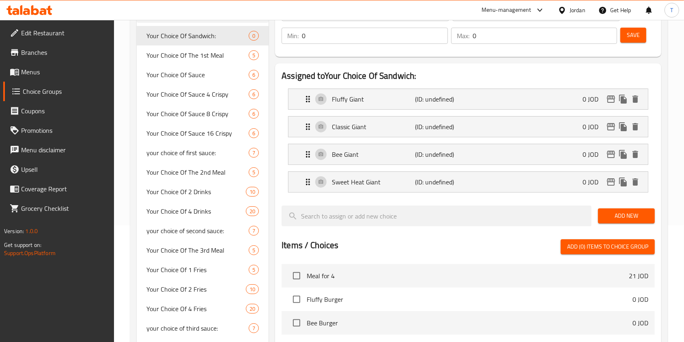
click at [621, 214] on span "Add New" at bounding box center [626, 216] width 44 height 10
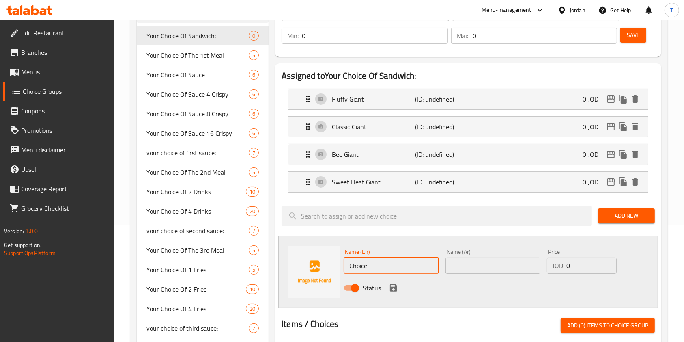
click at [368, 265] on input "Choice" at bounding box center [391, 265] width 95 height 16
paste input "Very Spicy Giant"
type input "Very Spicy Giant"
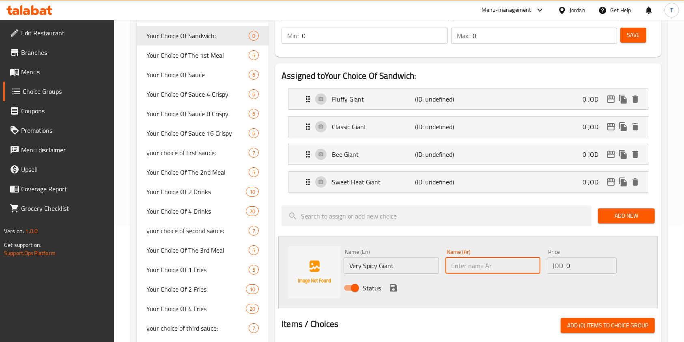
click at [475, 271] on input "text" at bounding box center [492, 265] width 95 height 16
click at [460, 261] on input "text" at bounding box center [492, 265] width 95 height 16
paste input "جاينت حار جدا"
type input "جاينت حار جدا"
click at [520, 300] on div "Name (En) Very Spicy Giant Name (En) Name (Ar) جاينت حار جدا Name (Ar) Price JO…" at bounding box center [468, 272] width 380 height 72
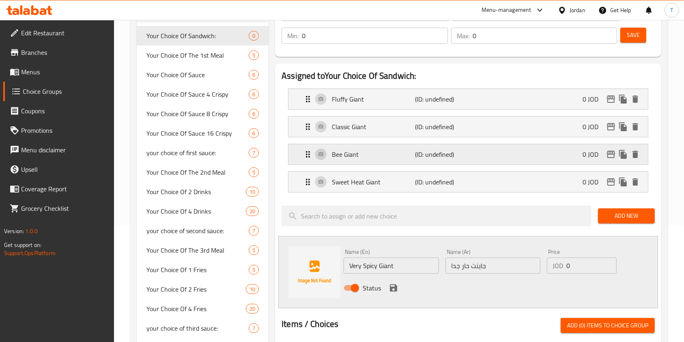
scroll to position [59, 0]
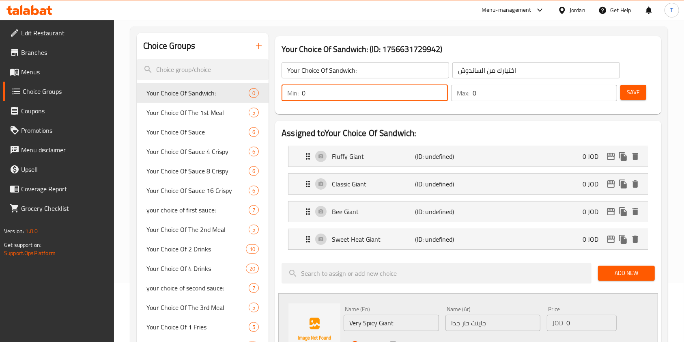
drag, startPoint x: 314, startPoint y: 95, endPoint x: 303, endPoint y: 95, distance: 10.1
click at [303, 95] on input "0" at bounding box center [375, 93] width 146 height 16
type input "1"
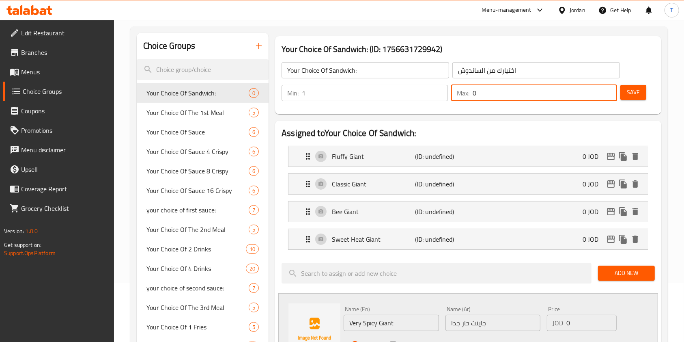
drag, startPoint x: 488, startPoint y: 96, endPoint x: 468, endPoint y: 96, distance: 20.3
click at [468, 96] on div "Max: 0 ​" at bounding box center [534, 93] width 166 height 16
type input "1"
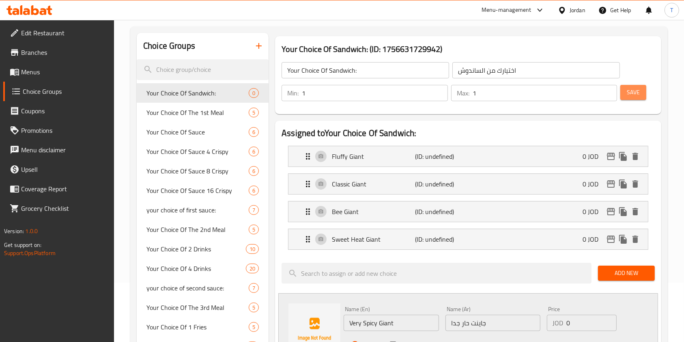
click at [632, 92] on span "Save" at bounding box center [633, 92] width 13 height 10
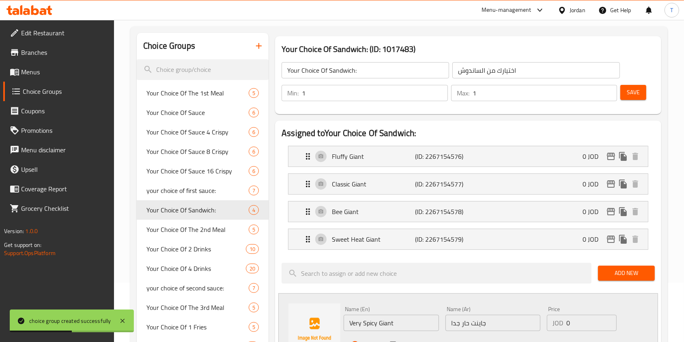
click at [70, 73] on span "Menus" at bounding box center [64, 72] width 87 height 10
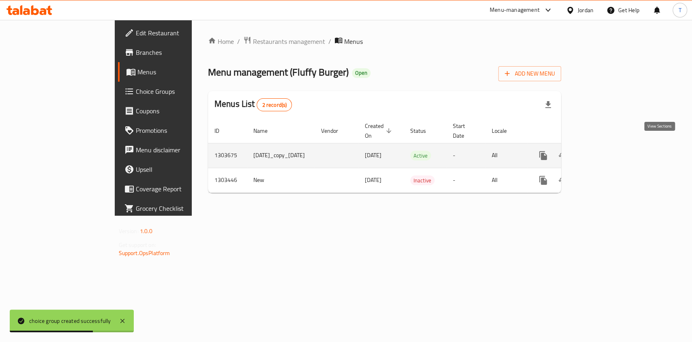
click at [612, 148] on link "enhanced table" at bounding box center [601, 155] width 19 height 19
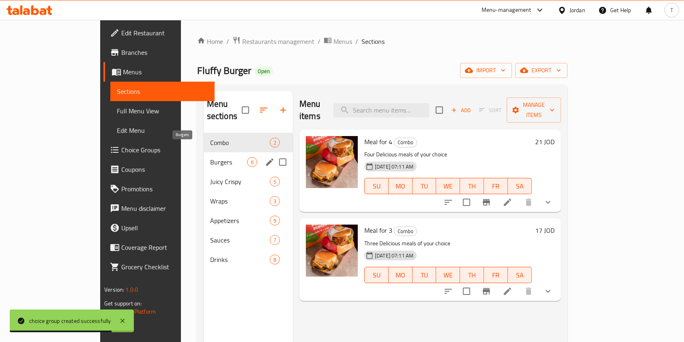
click at [210, 157] on span "Burgers" at bounding box center [228, 162] width 37 height 10
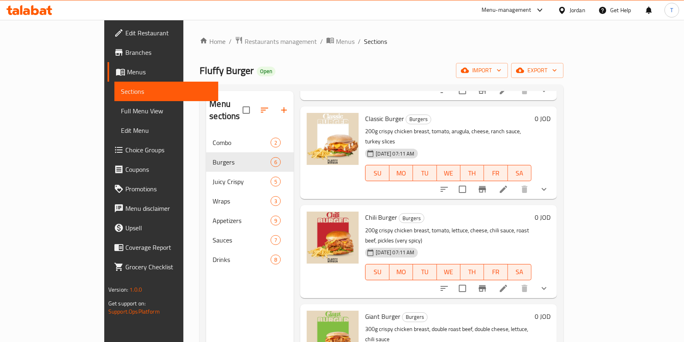
scroll to position [54, 0]
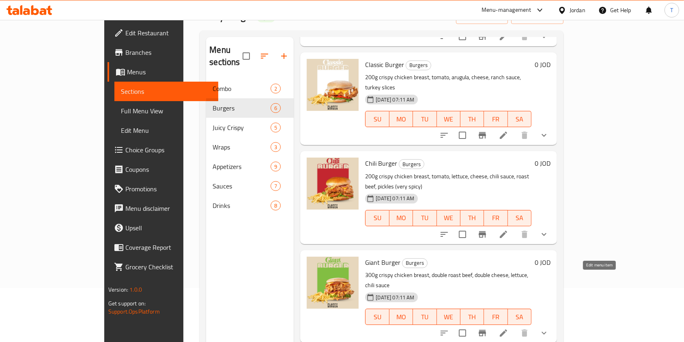
click at [508, 328] on icon at bounding box center [504, 333] width 10 height 10
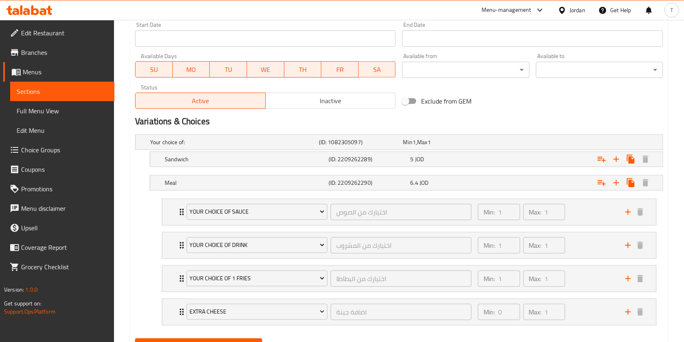
scroll to position [357, 0]
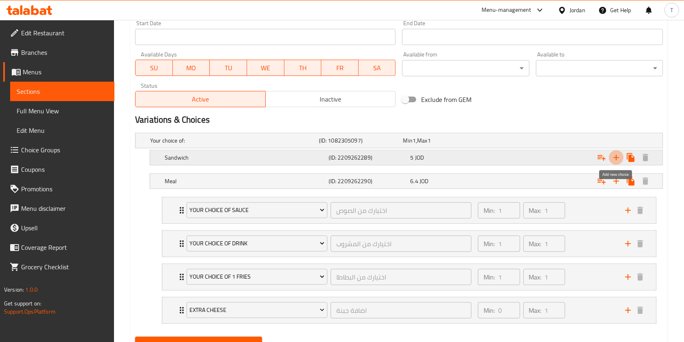
click at [616, 155] on icon "Expand" at bounding box center [616, 158] width 6 height 6
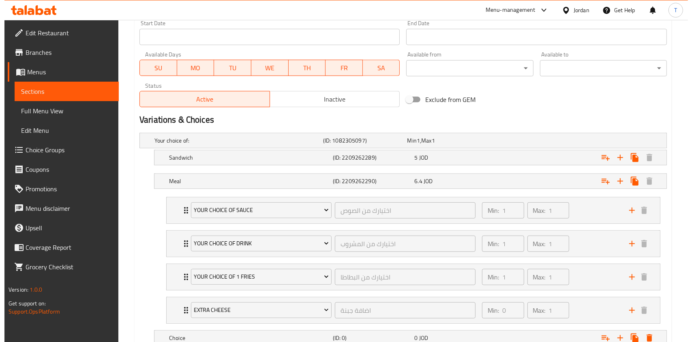
scroll to position [417, 0]
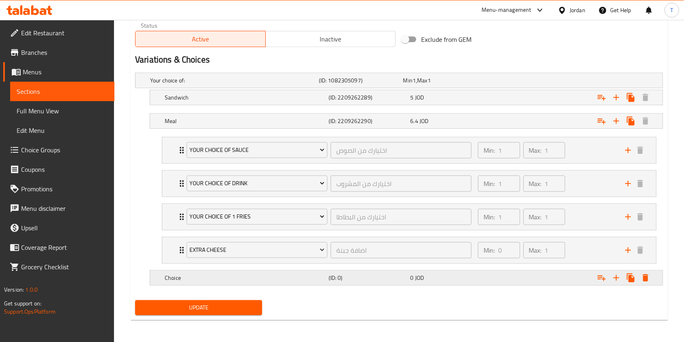
click at [643, 274] on icon "Expand" at bounding box center [646, 277] width 6 height 7
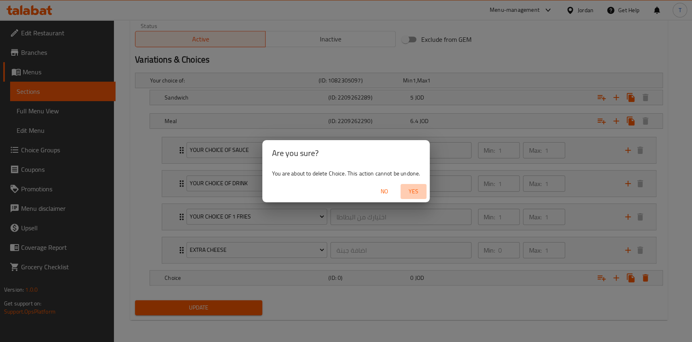
click at [413, 187] on span "Yes" at bounding box center [413, 191] width 19 height 10
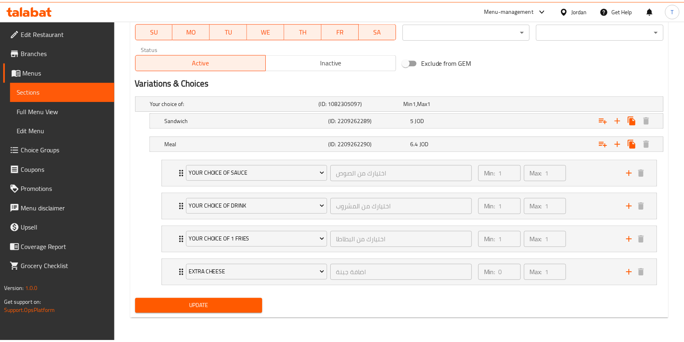
scroll to position [394, 0]
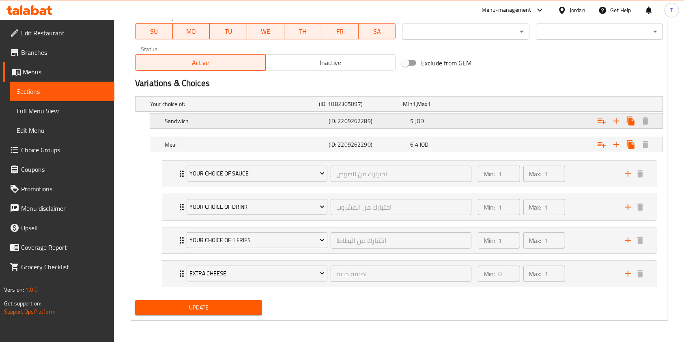
click at [454, 123] on div "5 JOD" at bounding box center [449, 121] width 79 height 8
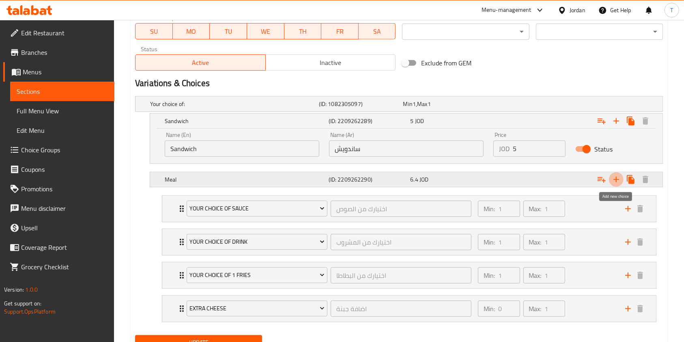
click at [615, 183] on icon "Expand" at bounding box center [616, 179] width 10 height 10
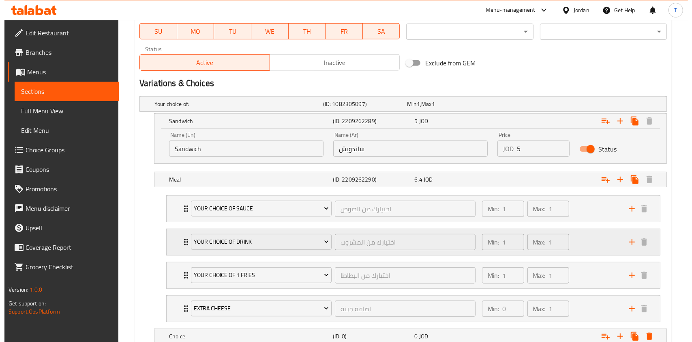
scroll to position [452, 0]
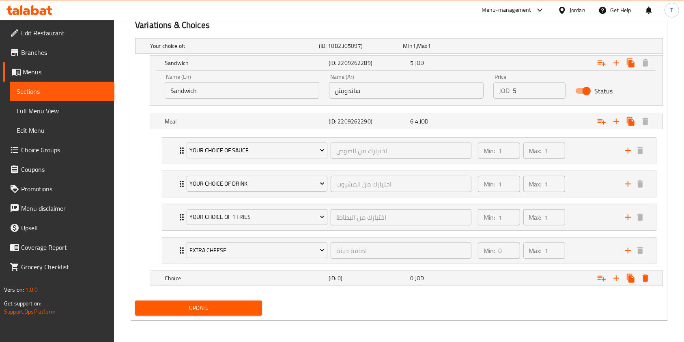
drag, startPoint x: 565, startPoint y: 273, endPoint x: 406, endPoint y: 352, distance: 178.2
click at [649, 276] on icon "Expand" at bounding box center [646, 278] width 10 height 10
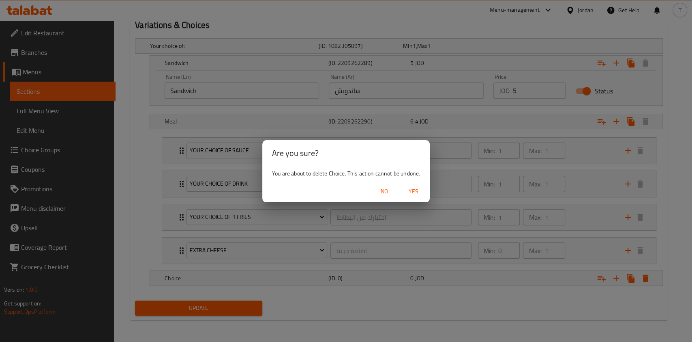
click at [413, 189] on span "Yes" at bounding box center [413, 191] width 19 height 10
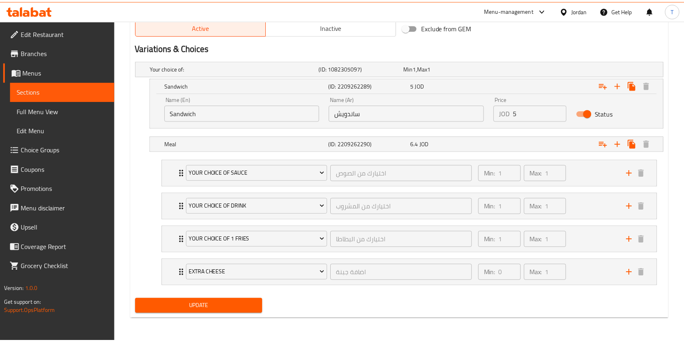
scroll to position [428, 0]
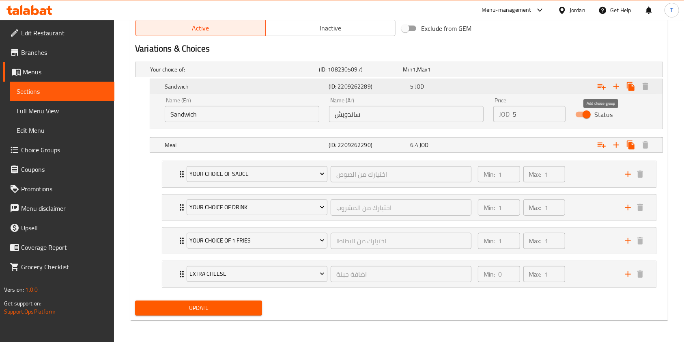
click at [601, 86] on icon "Expand" at bounding box center [602, 87] width 10 height 10
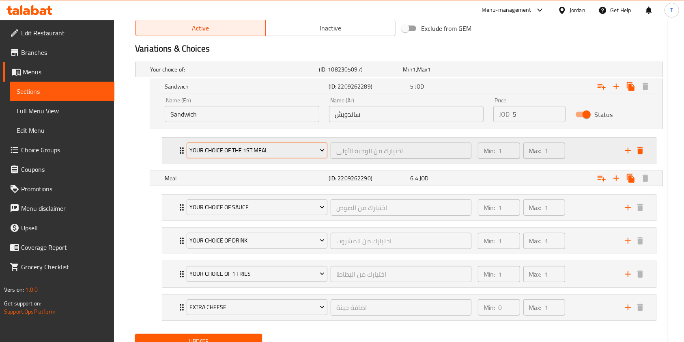
click at [296, 152] on span "Your Choice Of The 1st Meal" at bounding box center [256, 150] width 135 height 10
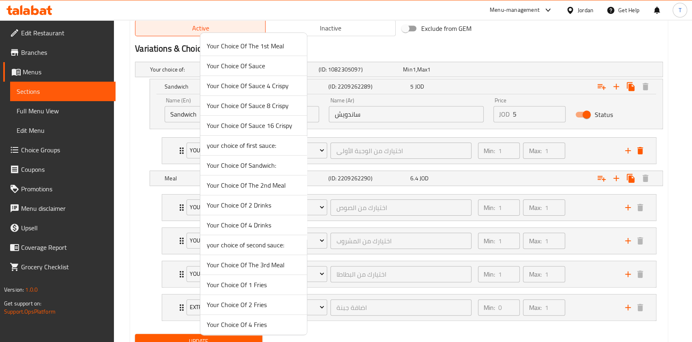
click at [266, 162] on span "Your Choice Of Sandwich:" at bounding box center [254, 165] width 94 height 10
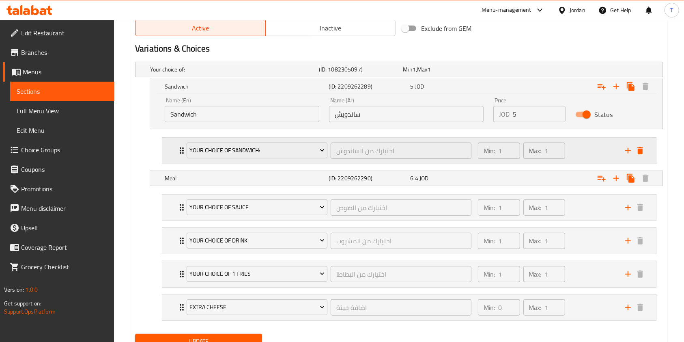
click at [596, 157] on div "Min: 1 ​ Max: 1 ​" at bounding box center [546, 151] width 147 height 26
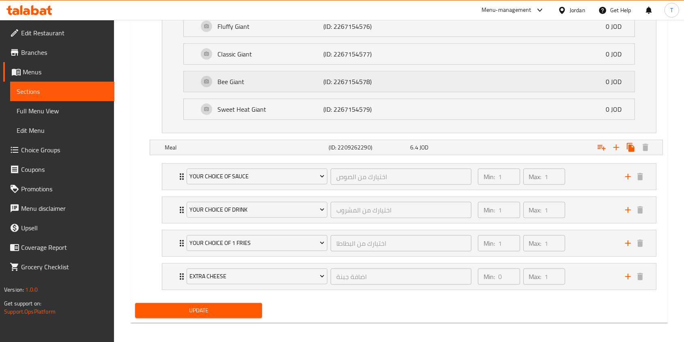
scroll to position [588, 0]
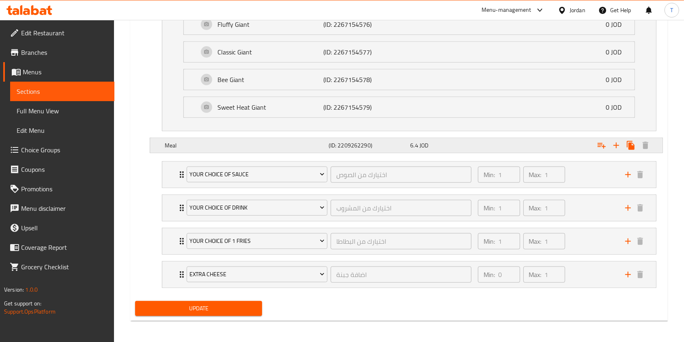
click at [604, 145] on icon "Expand" at bounding box center [602, 146] width 8 height 6
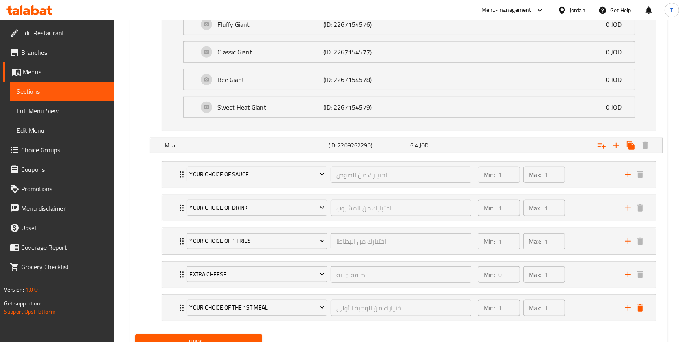
scroll to position [589, 0]
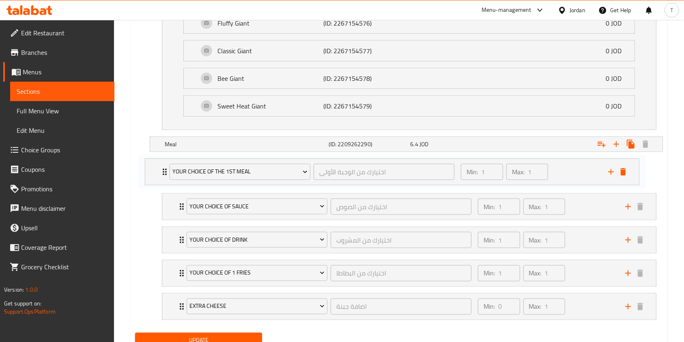
drag, startPoint x: 591, startPoint y: 311, endPoint x: 571, endPoint y: 166, distance: 146.1
click at [571, 166] on div "Your Choice Of Sauce اختيارك من الصوص ​ Min: 1 ​ Max: 1 ​ Ranch (ID: 2207160002…" at bounding box center [408, 240] width 507 height 166
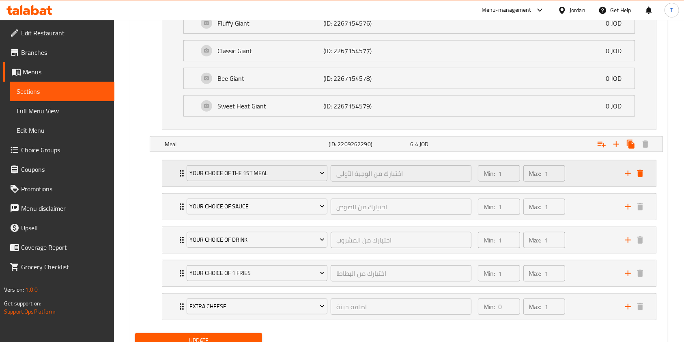
click at [317, 182] on div "Your Choice Of The 1st Meal اختيارك من الوجبة الأولى ​" at bounding box center [329, 173] width 295 height 26
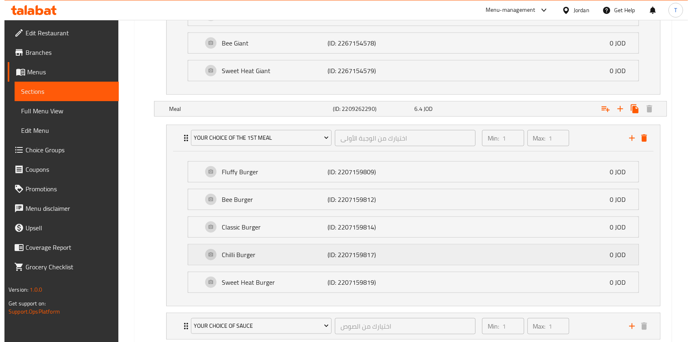
scroll to position [625, 0]
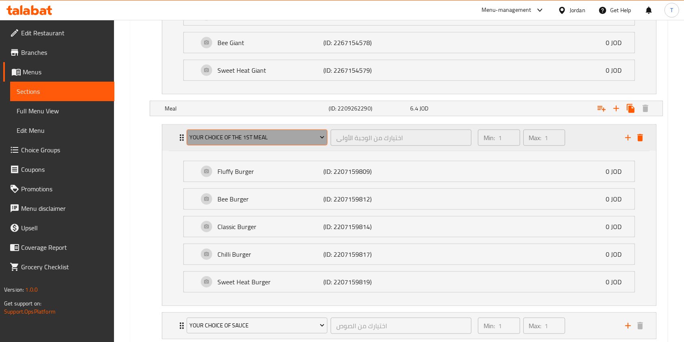
click at [286, 133] on span "Your Choice Of The 1st Meal" at bounding box center [256, 137] width 135 height 10
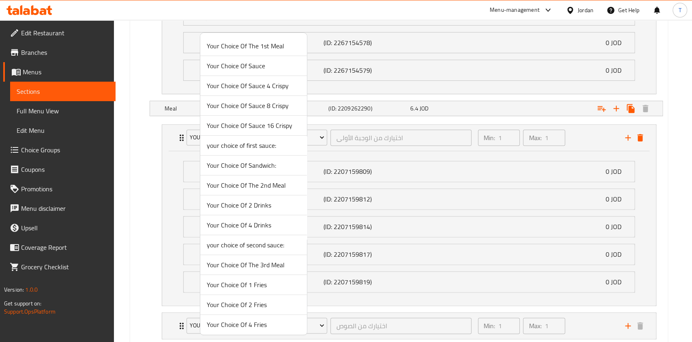
click at [265, 161] on span "Your Choice Of Sandwich:" at bounding box center [254, 165] width 94 height 10
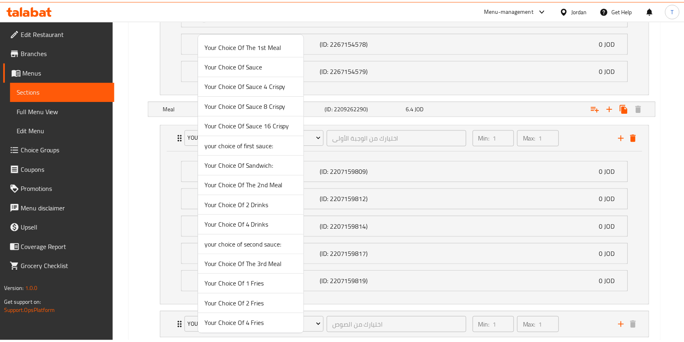
scroll to position [621, 0]
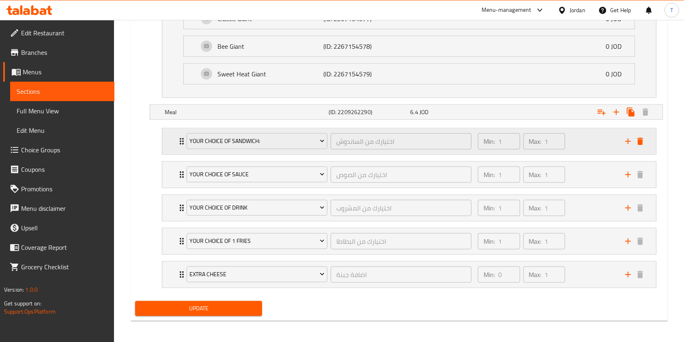
click at [582, 143] on div "Min: 1 ​ Max: 1 ​" at bounding box center [546, 141] width 147 height 26
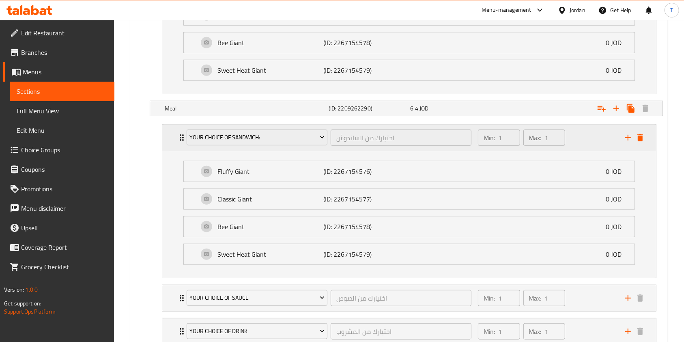
click at [582, 143] on div "Min: 1 ​ Max: 1 ​" at bounding box center [546, 138] width 147 height 26
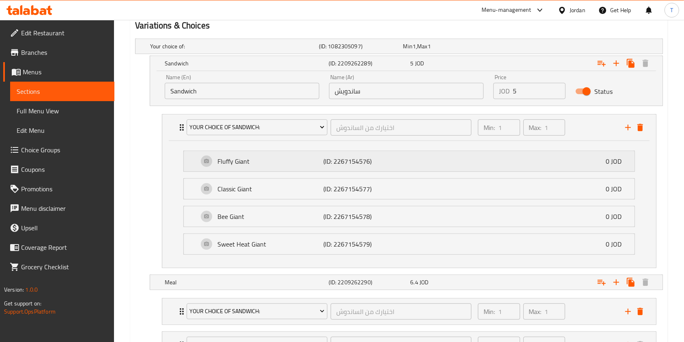
scroll to position [454, 0]
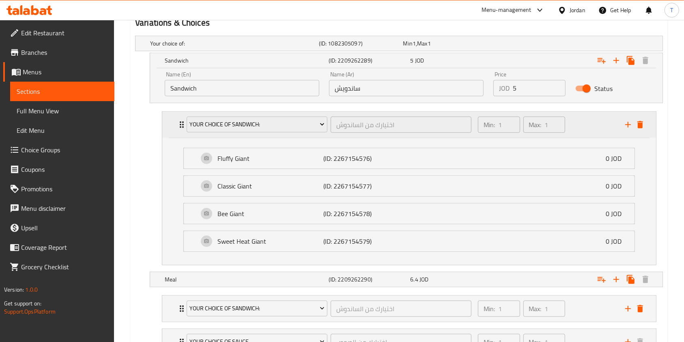
click at [587, 126] on div "Min: 1 ​ Max: 1 ​" at bounding box center [546, 125] width 147 height 26
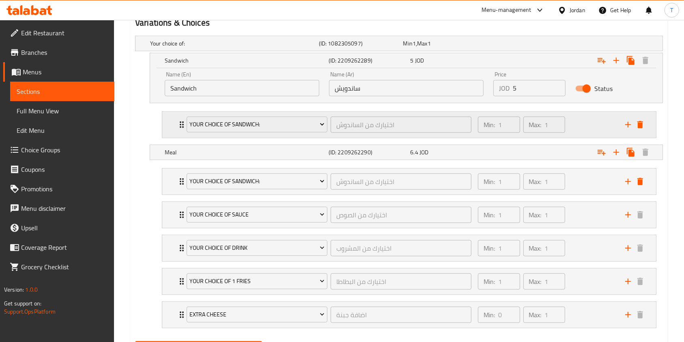
scroll to position [495, 0]
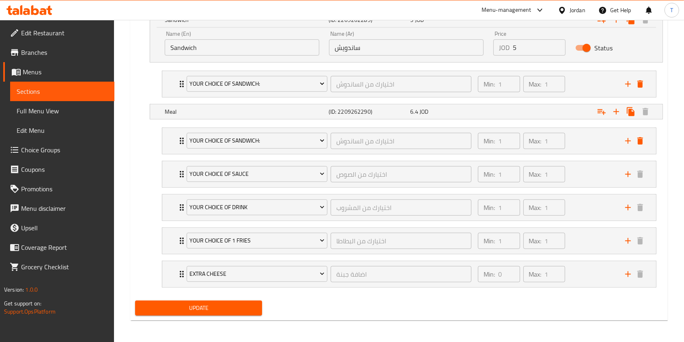
click at [238, 306] on span "Update" at bounding box center [199, 308] width 114 height 10
click at [72, 155] on link "Choice Groups" at bounding box center [58, 149] width 111 height 19
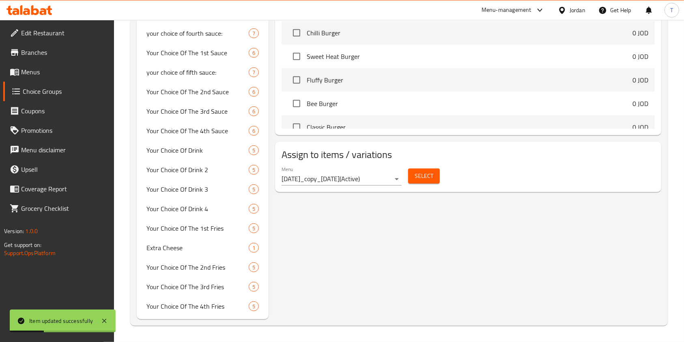
scroll to position [115, 0]
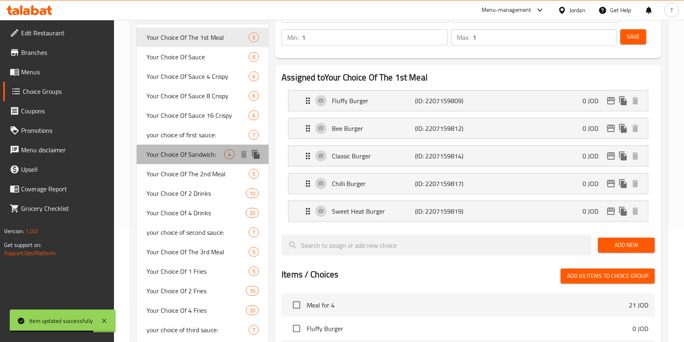
click at [198, 155] on span "Your Choice Of Sandwich:" at bounding box center [185, 154] width 78 height 10
type input "Your Choice Of Sandwich:"
type input "اختيارك من الساندوش"
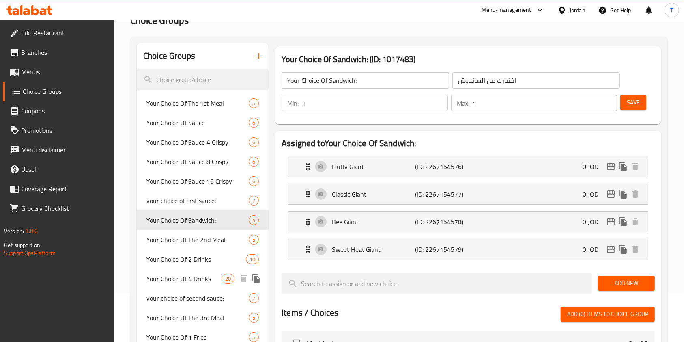
scroll to position [49, 0]
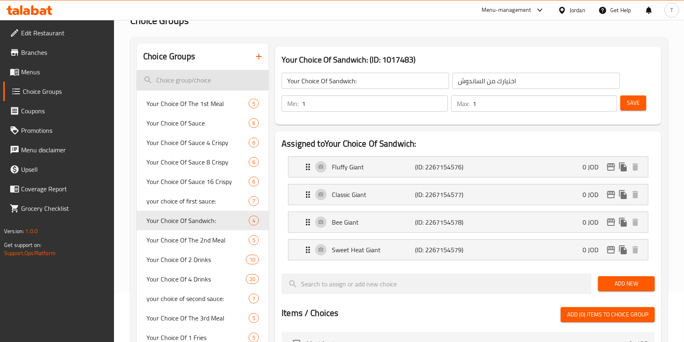
click at [205, 83] on input "search" at bounding box center [203, 80] width 132 height 21
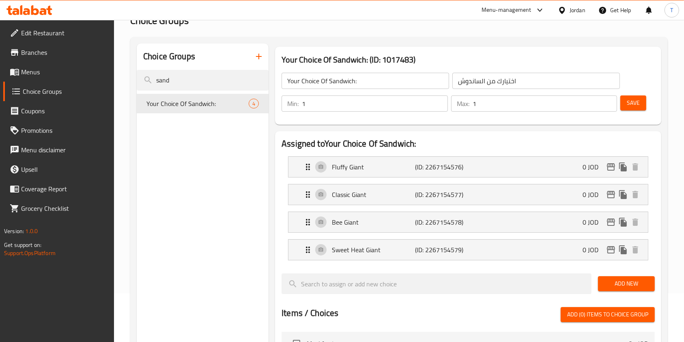
type input "sand"
click at [636, 282] on span "Add New" at bounding box center [626, 283] width 44 height 10
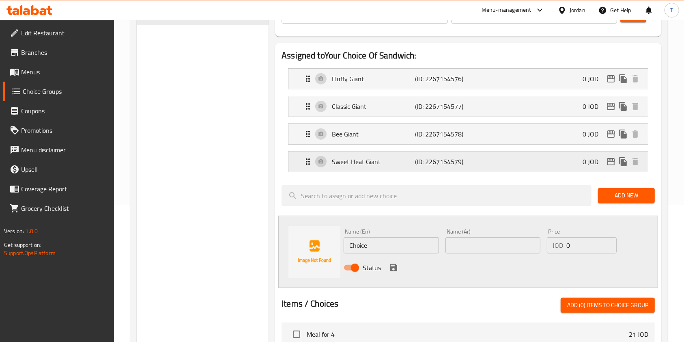
scroll to position [151, 0]
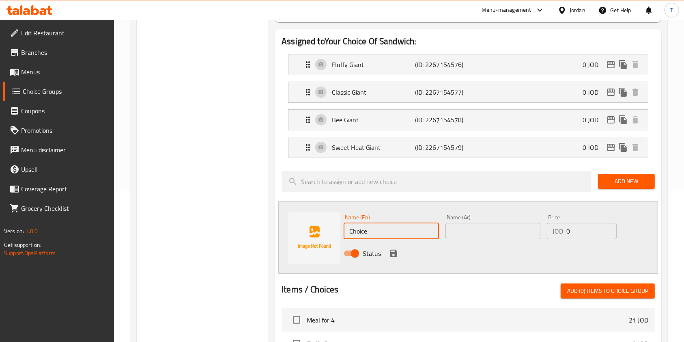
click at [365, 228] on input "Choice" at bounding box center [391, 231] width 95 height 16
paste input "Very Spicy Giant"
type input "Very Spicy Giant"
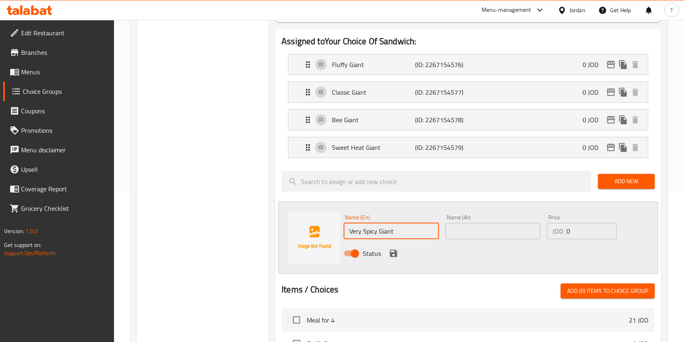
click at [462, 233] on input "text" at bounding box center [492, 231] width 95 height 16
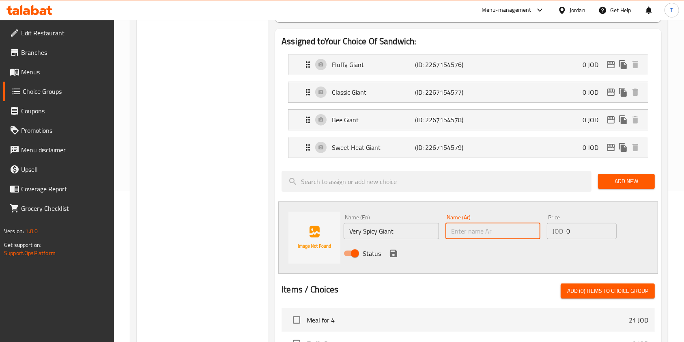
paste input "جاينت حار جدا"
type input "جاينت حار جدا"
click at [468, 262] on div "Status" at bounding box center [492, 253] width 305 height 22
click at [395, 251] on icon "save" at bounding box center [393, 252] width 7 height 7
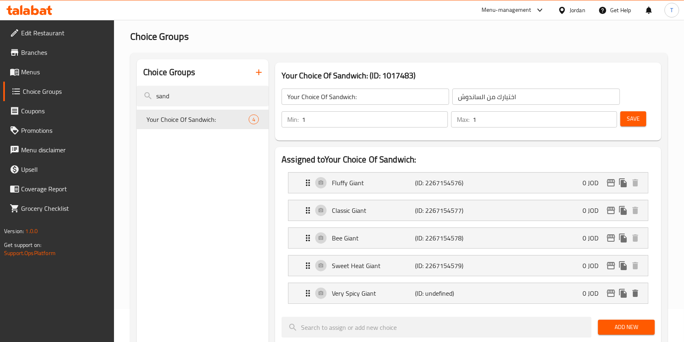
scroll to position [26, 0]
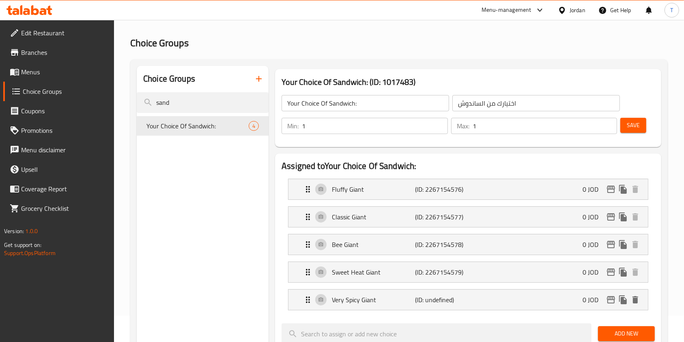
click at [642, 131] on button "Save" at bounding box center [633, 125] width 26 height 15
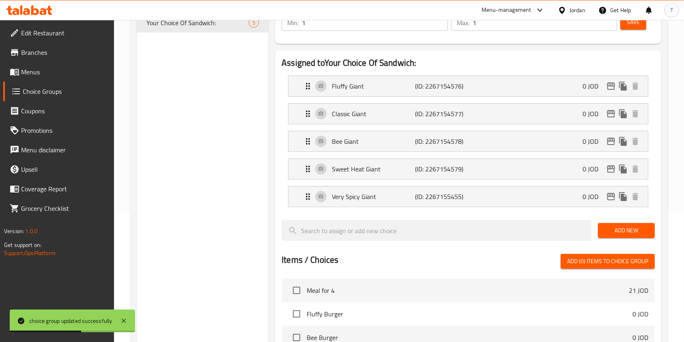
scroll to position [130, 0]
